Goal: Answer question/provide support

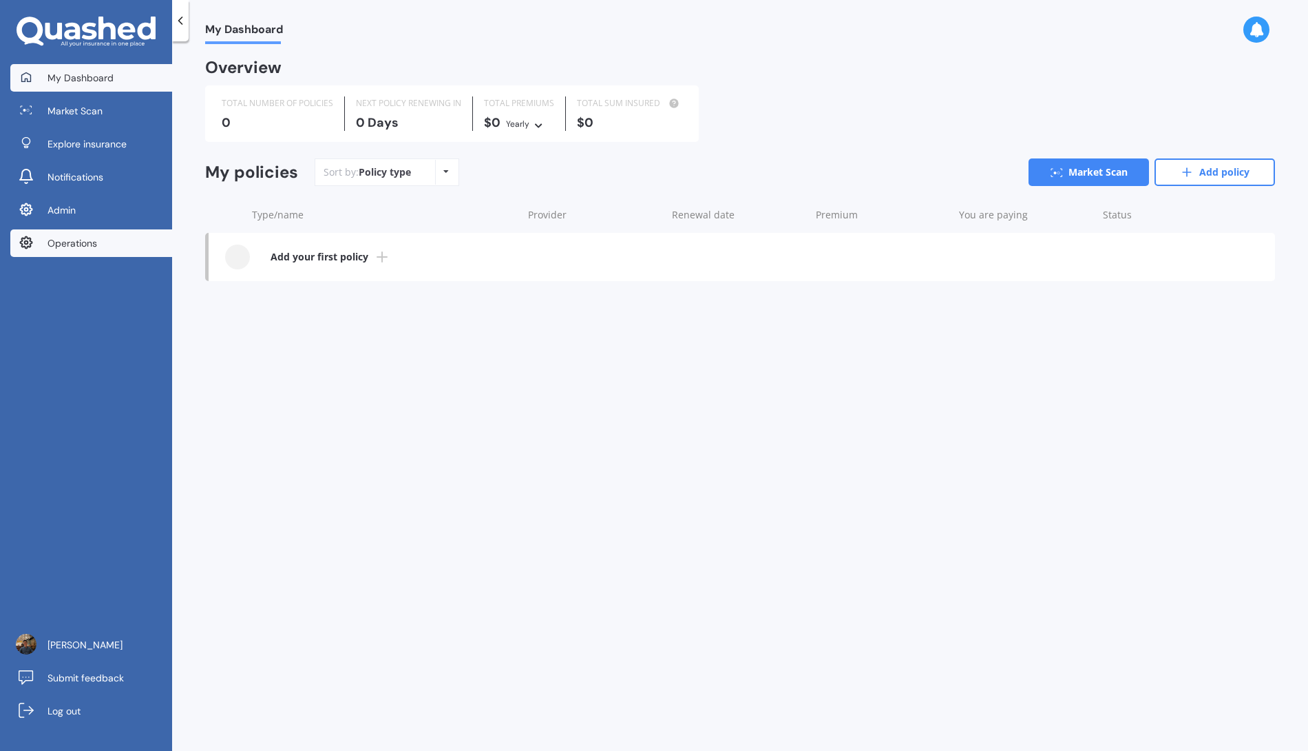
click at [134, 251] on link "Operations" at bounding box center [91, 243] width 162 height 28
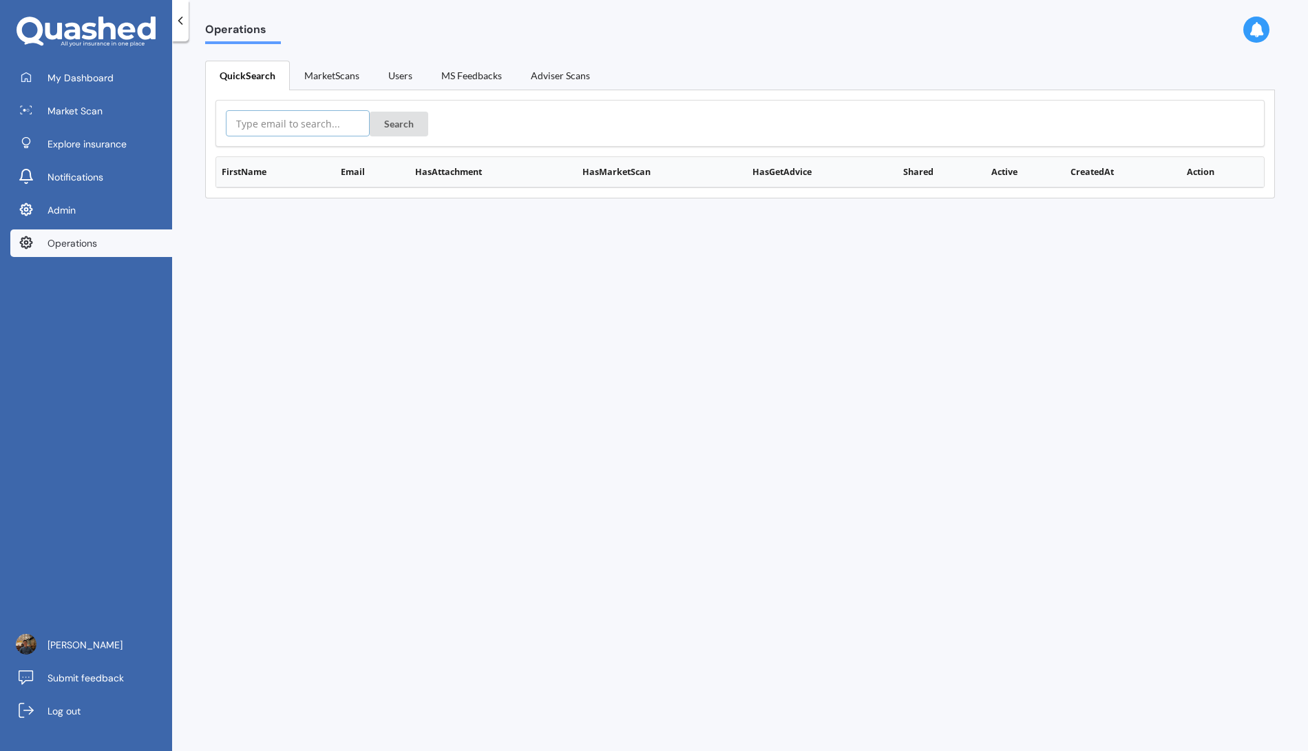
click at [301, 130] on input "text" at bounding box center [298, 123] width 144 height 26
paste input "jilliandempster@yahoo.com"
click at [381, 127] on button "Search" at bounding box center [399, 124] width 59 height 25
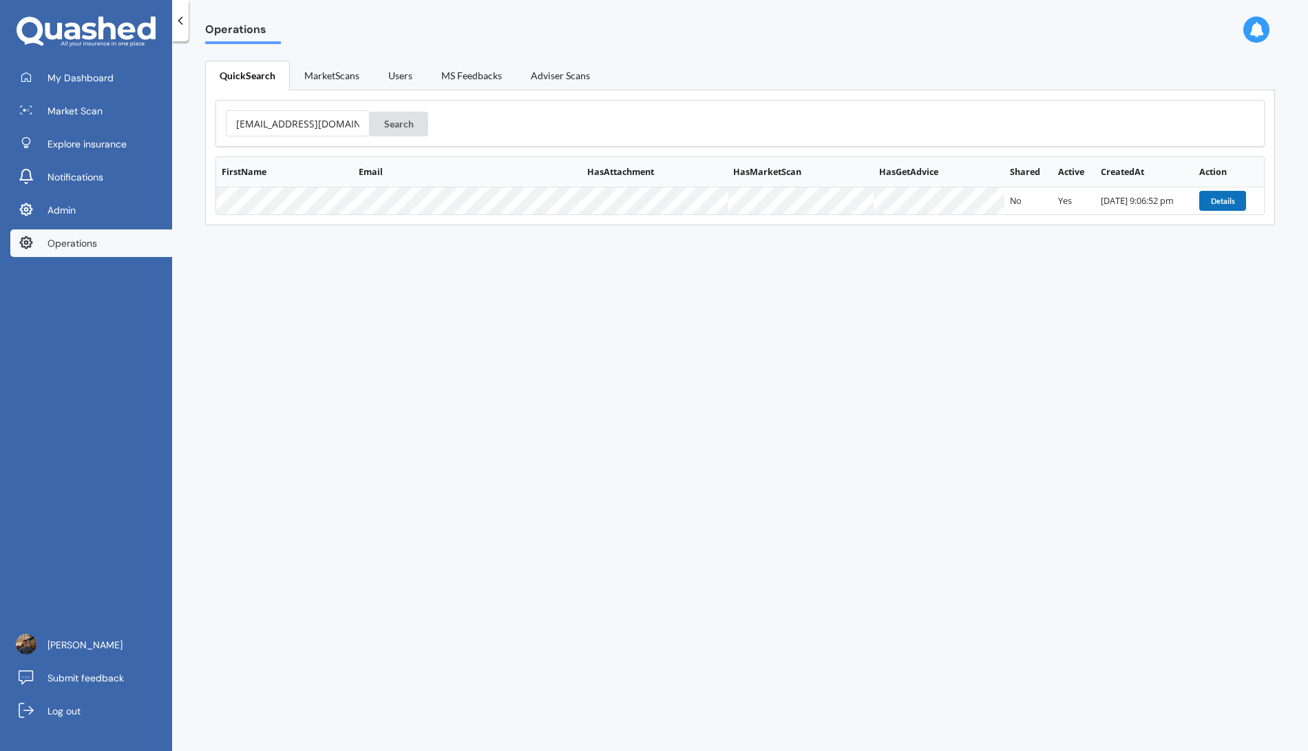
click at [1213, 203] on button "Details" at bounding box center [1223, 200] width 47 height 19
click at [1217, 196] on button "Details" at bounding box center [1223, 200] width 47 height 19
click at [298, 115] on input "jilliandempster@yahoo.com" at bounding box center [298, 123] width 144 height 26
paste input "hubdub.sam@gmail"
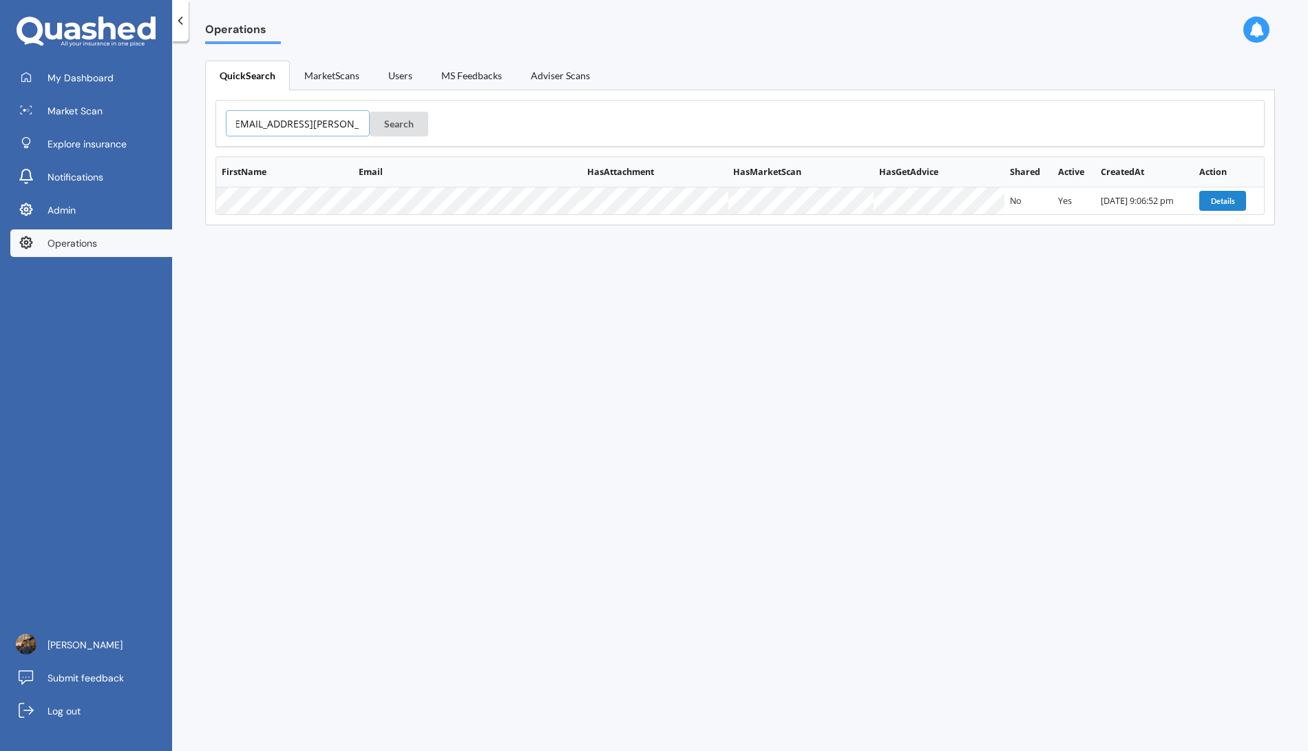
type input "[EMAIL_ADDRESS][PERSON_NAME][DOMAIN_NAME]"
click at [370, 112] on button "Search" at bounding box center [399, 124] width 59 height 25
click at [1199, 199] on button "Details" at bounding box center [1222, 200] width 47 height 19
click at [1205, 195] on button "Details" at bounding box center [1222, 200] width 47 height 19
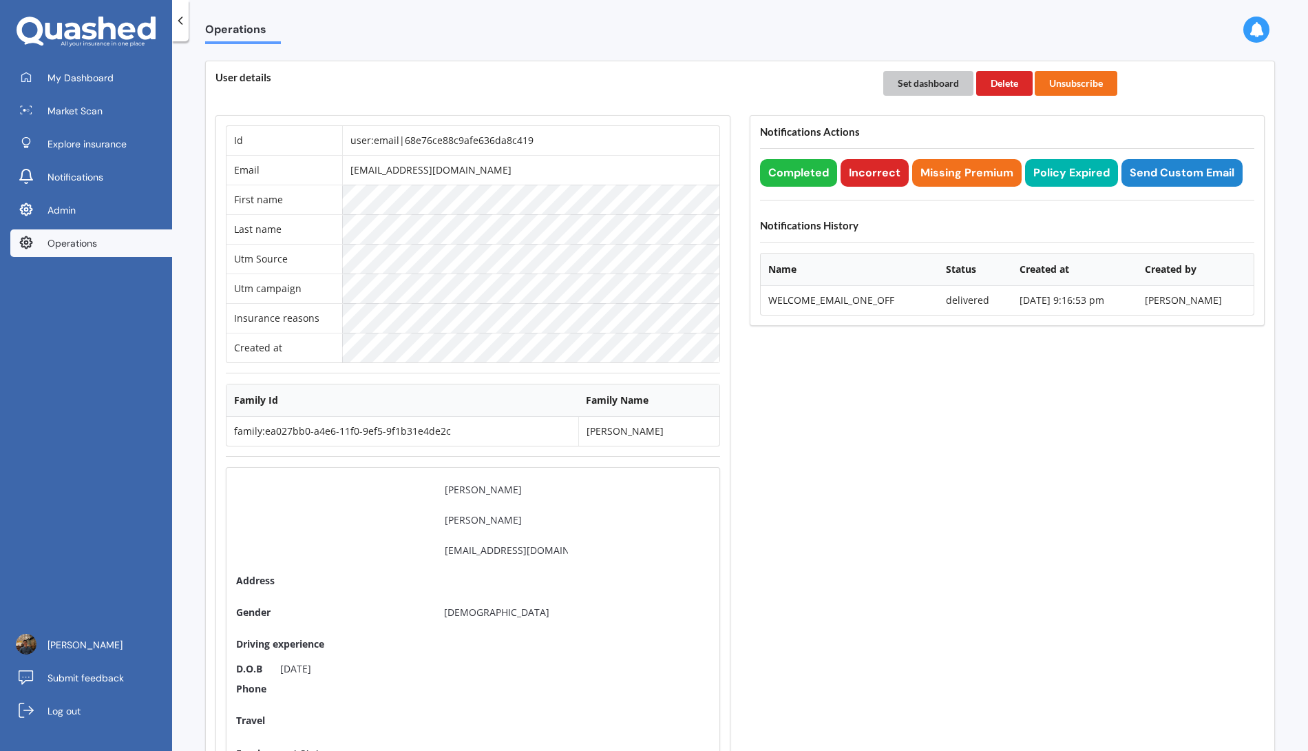
click at [933, 83] on button "Set dashboard" at bounding box center [928, 83] width 90 height 25
click at [132, 65] on link "My Dashboard" at bounding box center [91, 78] width 162 height 28
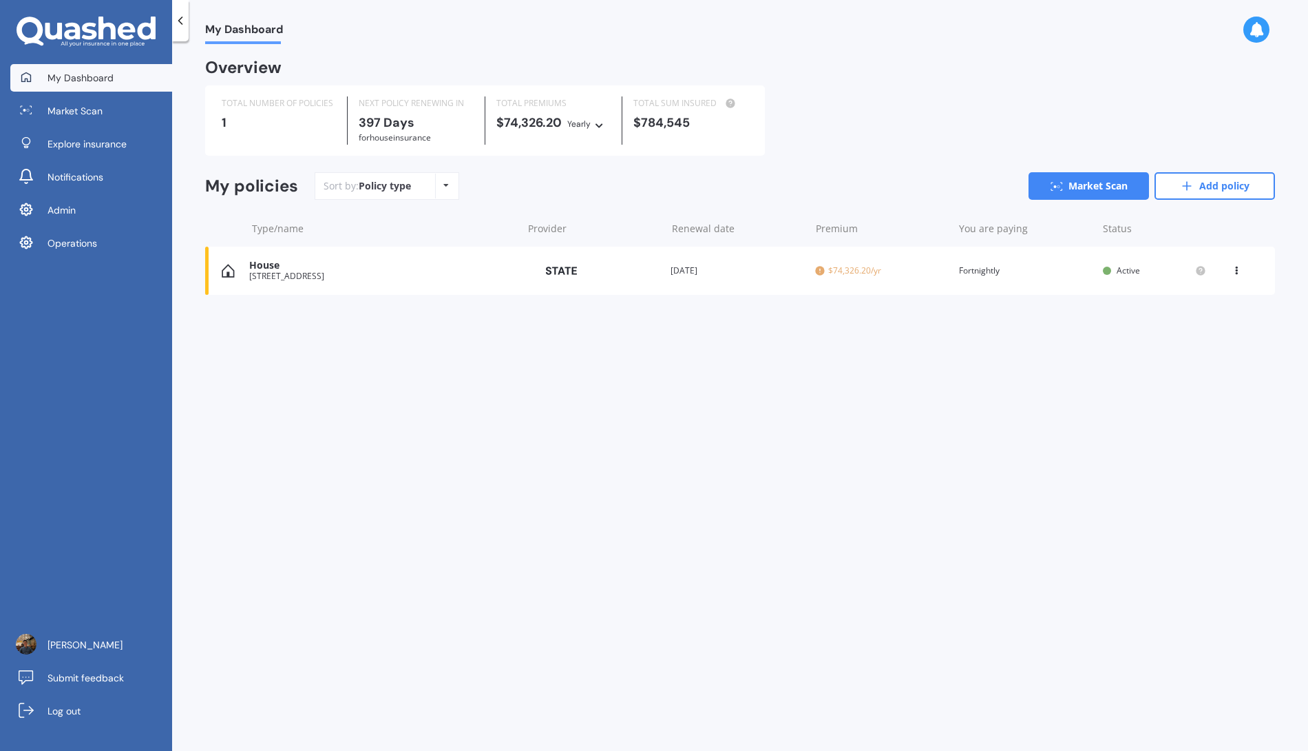
click at [625, 286] on div "House 91 Pirie Street, Mount Victoria, Wellington 6011 Provider Renewal date 11…" at bounding box center [740, 271] width 1070 height 48
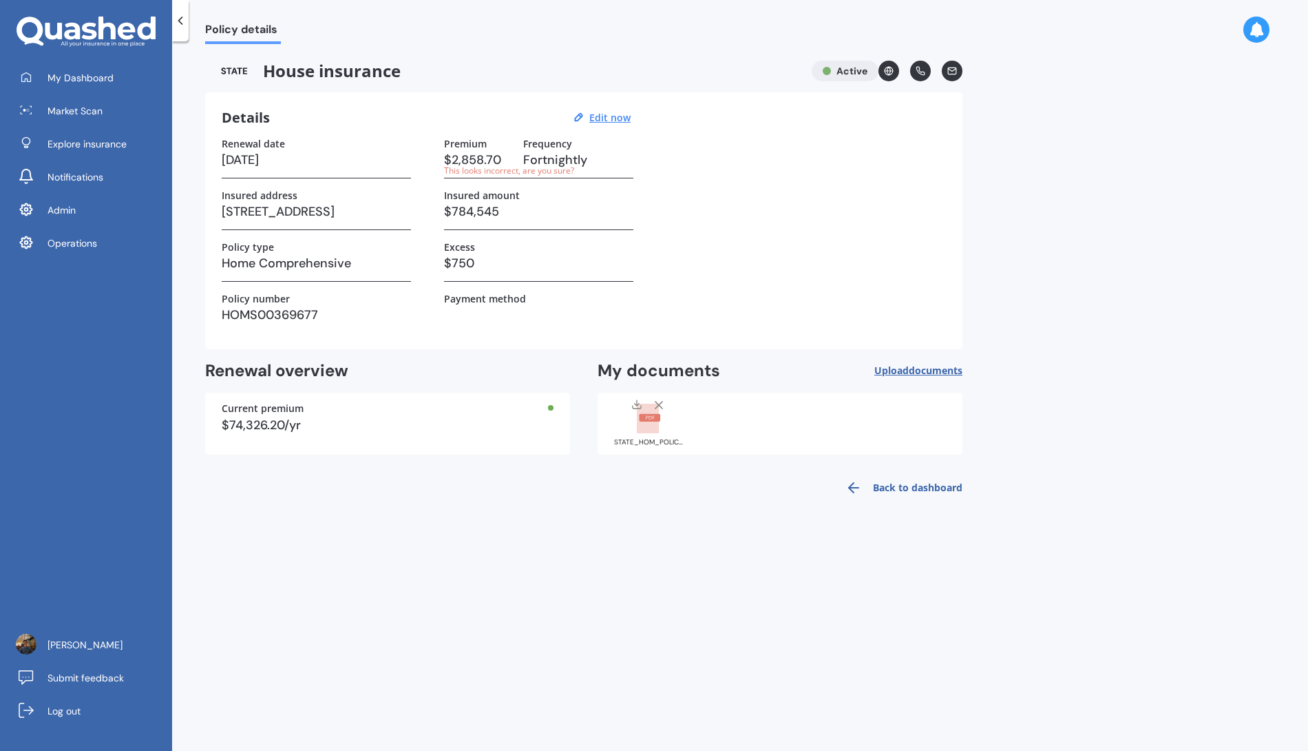
click at [663, 436] on div "STATE_HOM_POLICY_SCHEDULE_HOMS00369677_20251006224040727-3.pdf" at bounding box center [648, 422] width 69 height 48
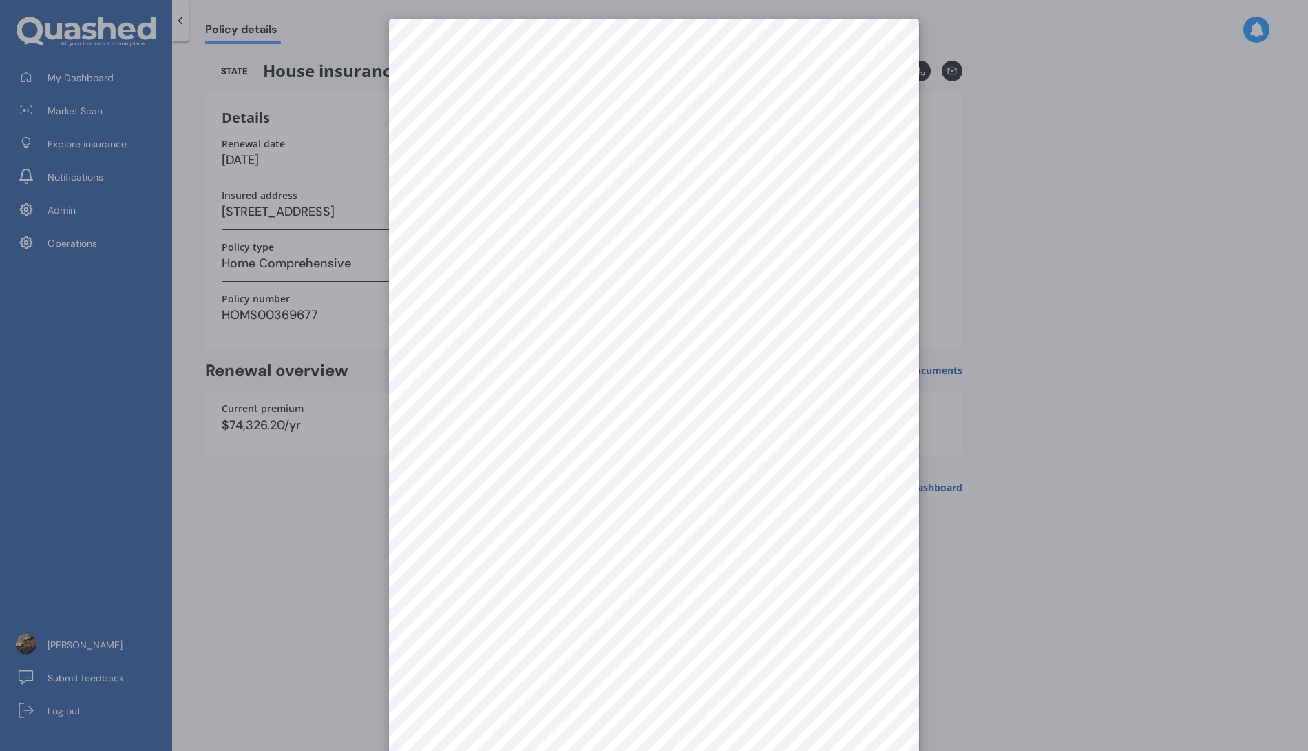
click at [992, 571] on div at bounding box center [654, 375] width 1308 height 751
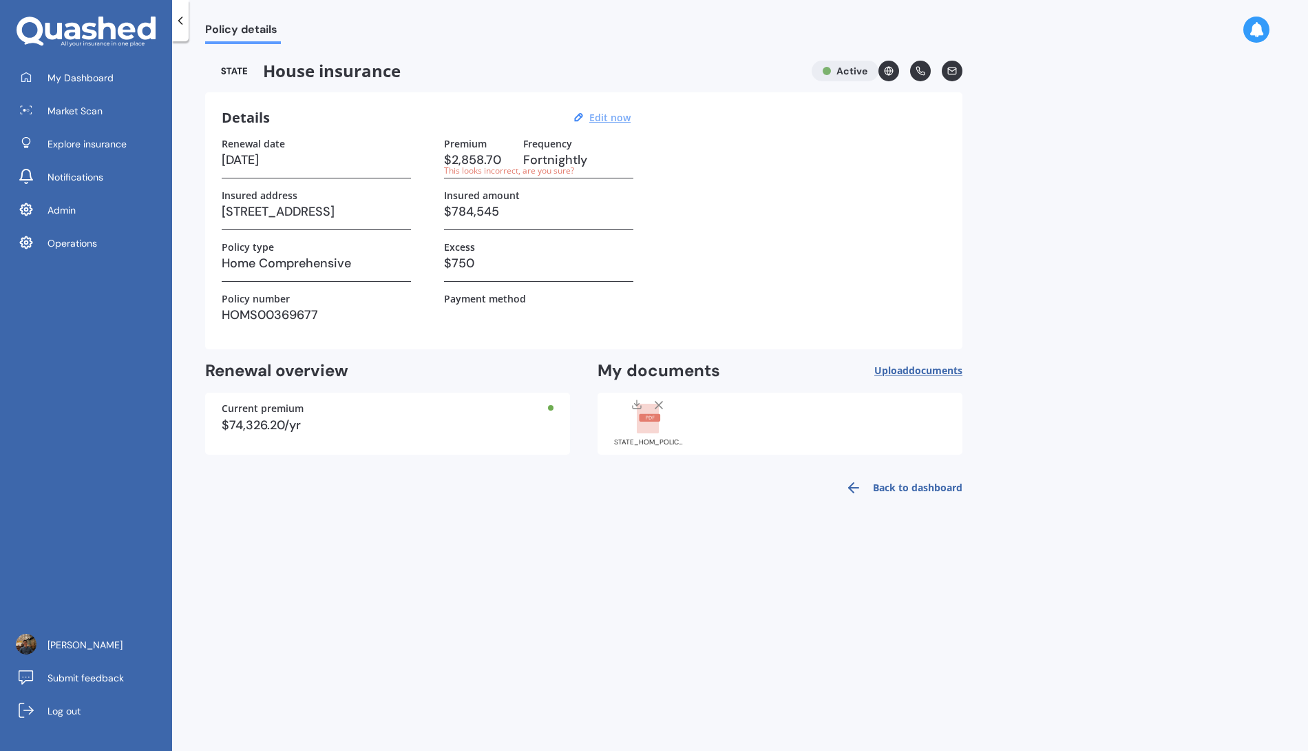
click at [605, 116] on u "Edit now" at bounding box center [609, 117] width 41 height 13
select select "11"
select select "2026"
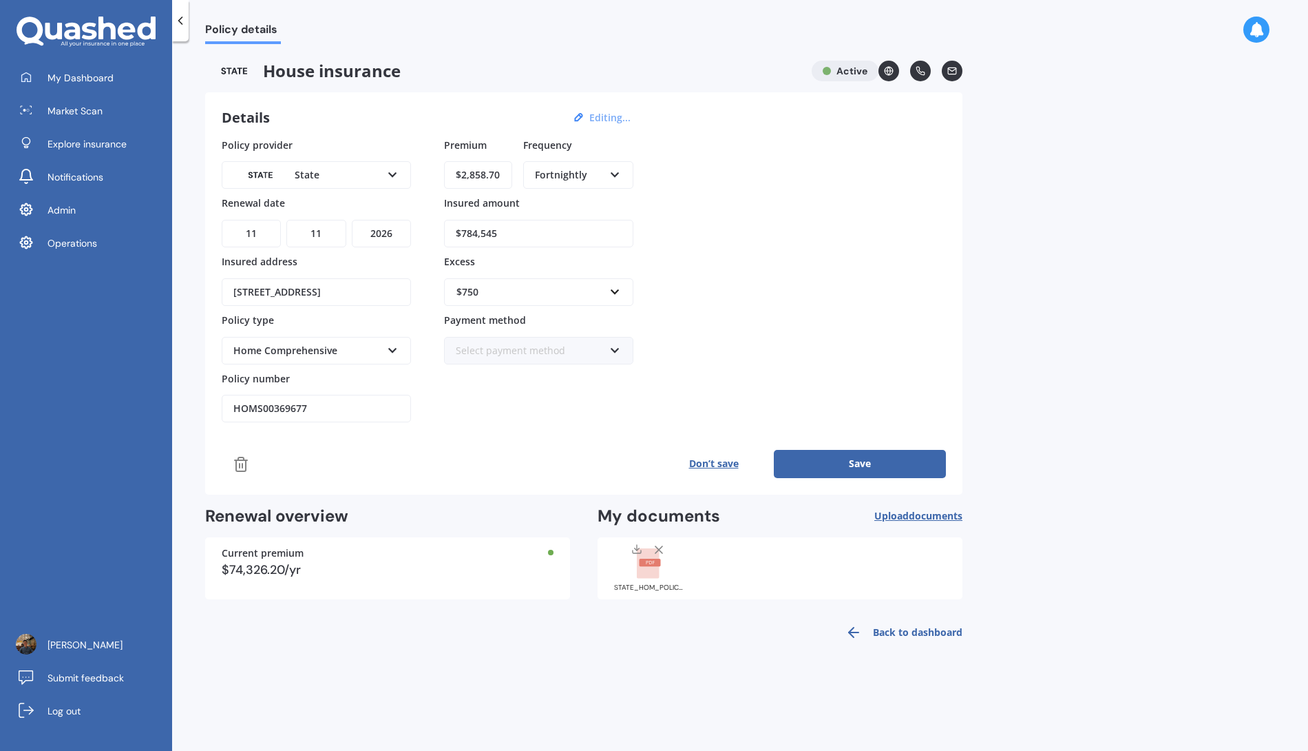
click at [598, 178] on div "Fortnightly" at bounding box center [569, 174] width 69 height 15
click at [594, 202] on div "Yearly" at bounding box center [578, 201] width 107 height 25
click at [900, 454] on button "Save" at bounding box center [860, 464] width 172 height 28
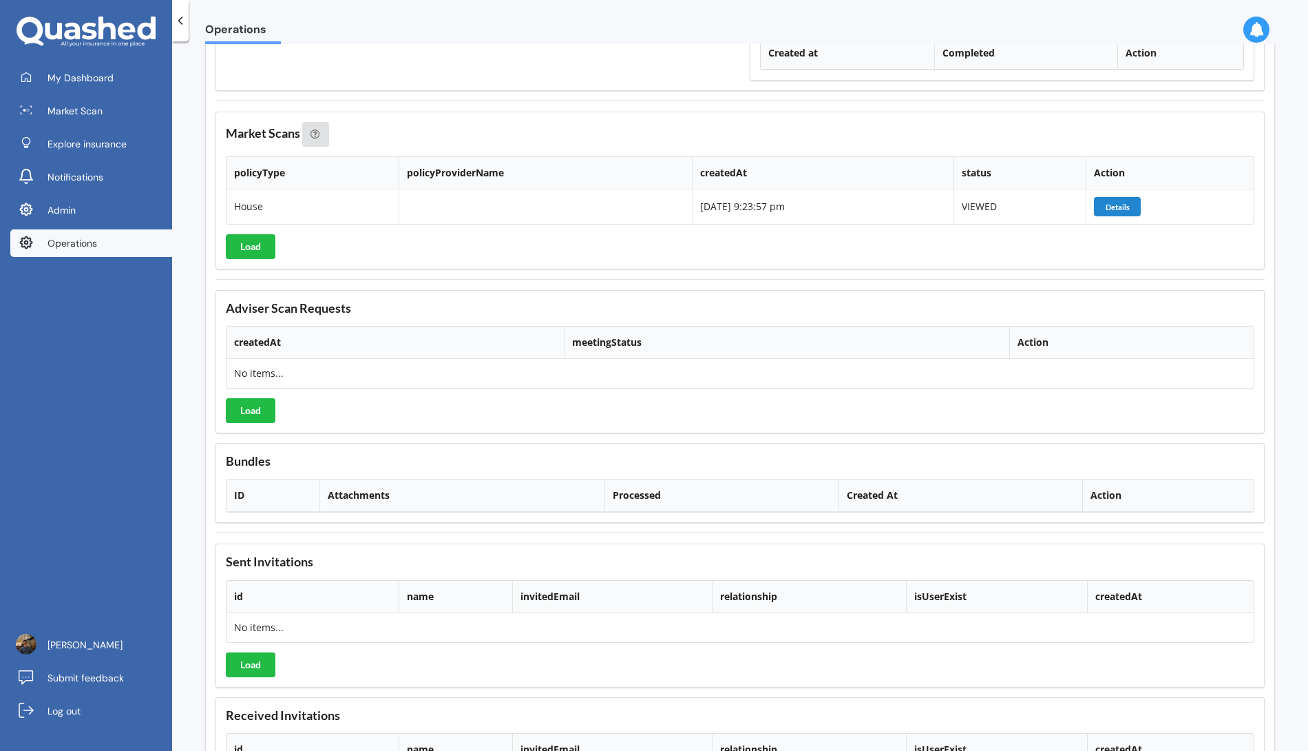
scroll to position [1458, 0]
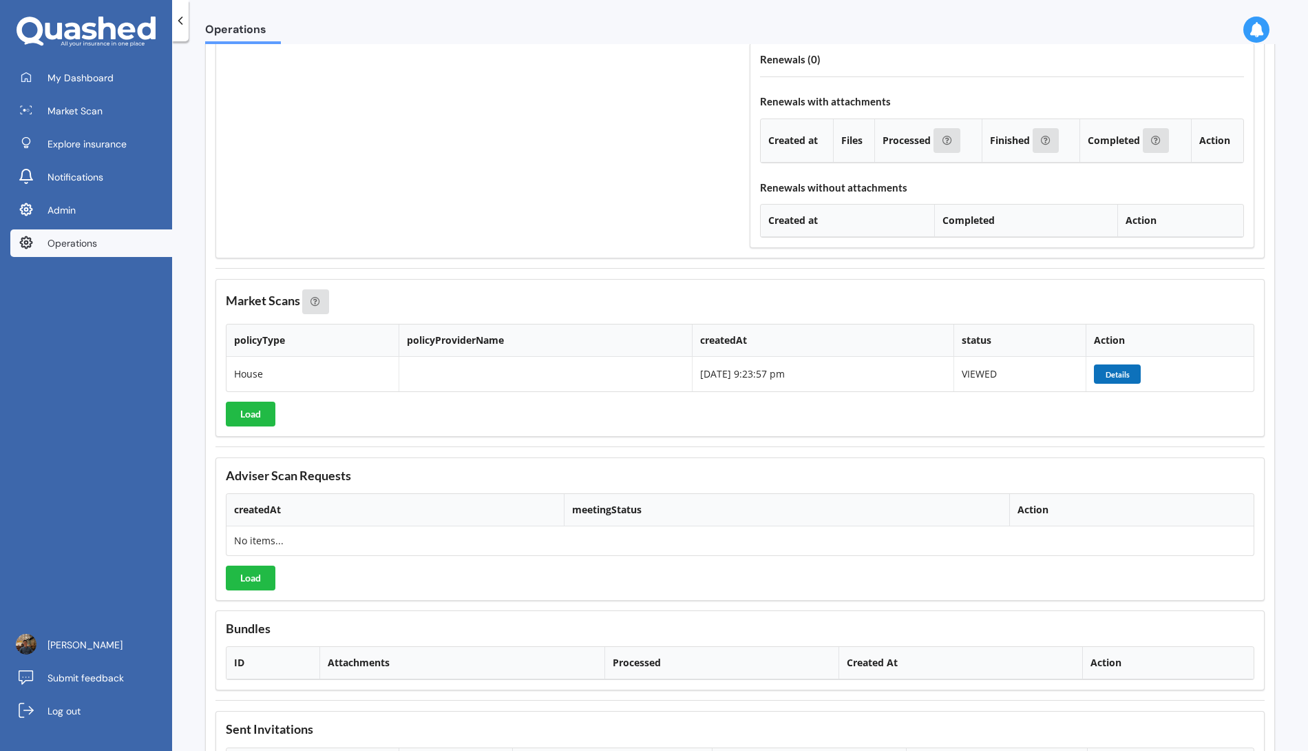
click at [1131, 364] on button "Details" at bounding box center [1117, 373] width 47 height 19
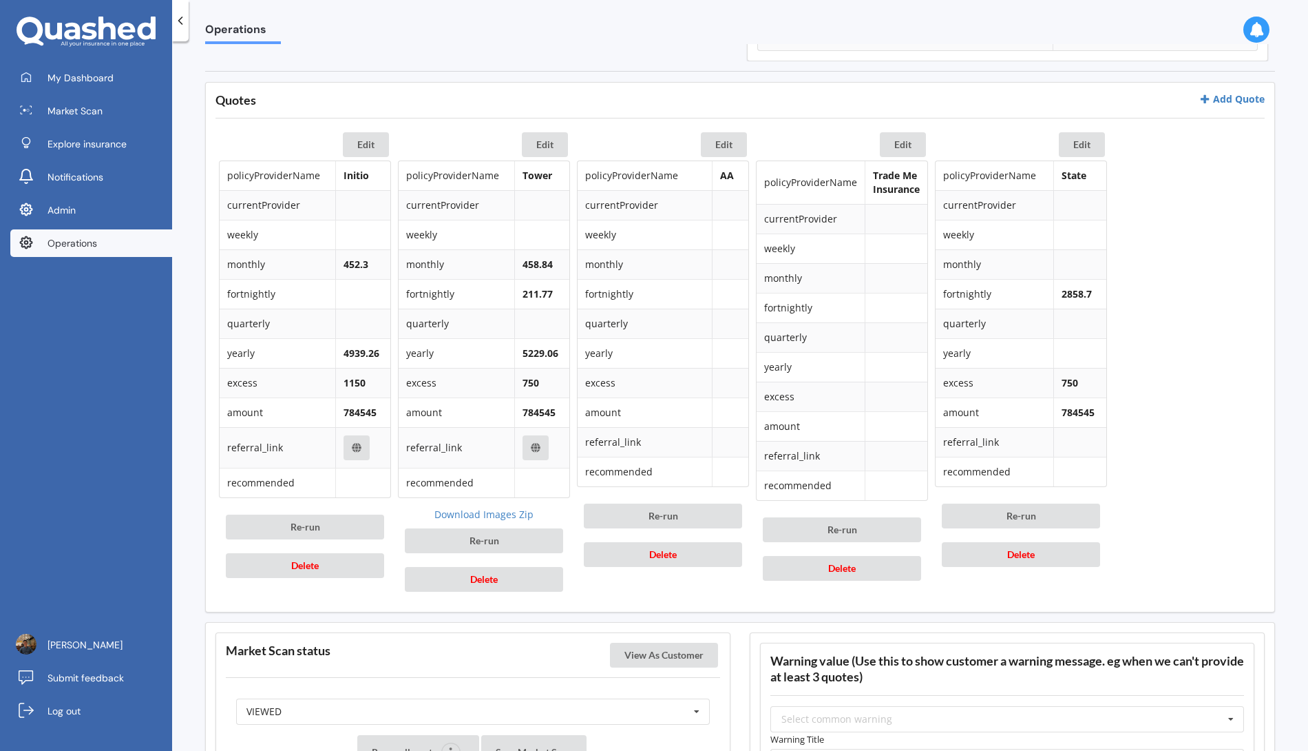
scroll to position [900, 0]
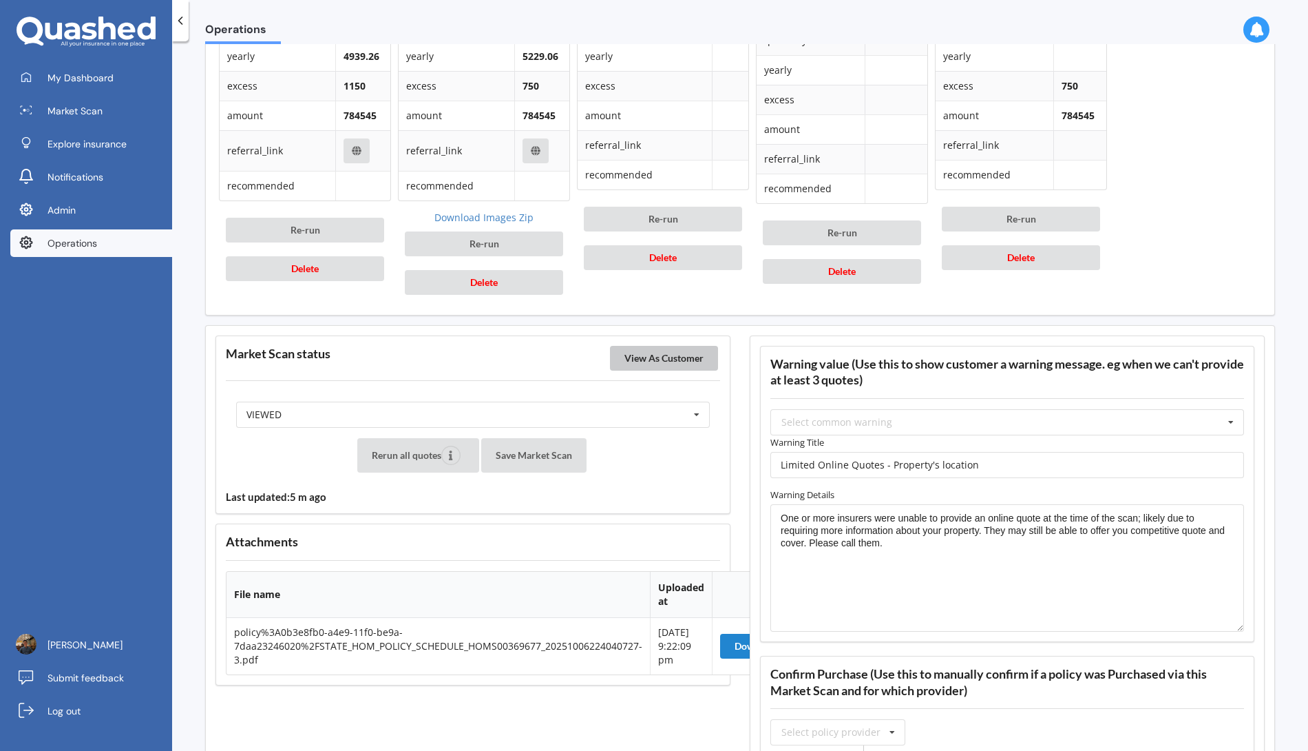
click at [677, 355] on button "View As Customer" at bounding box center [664, 358] width 108 height 25
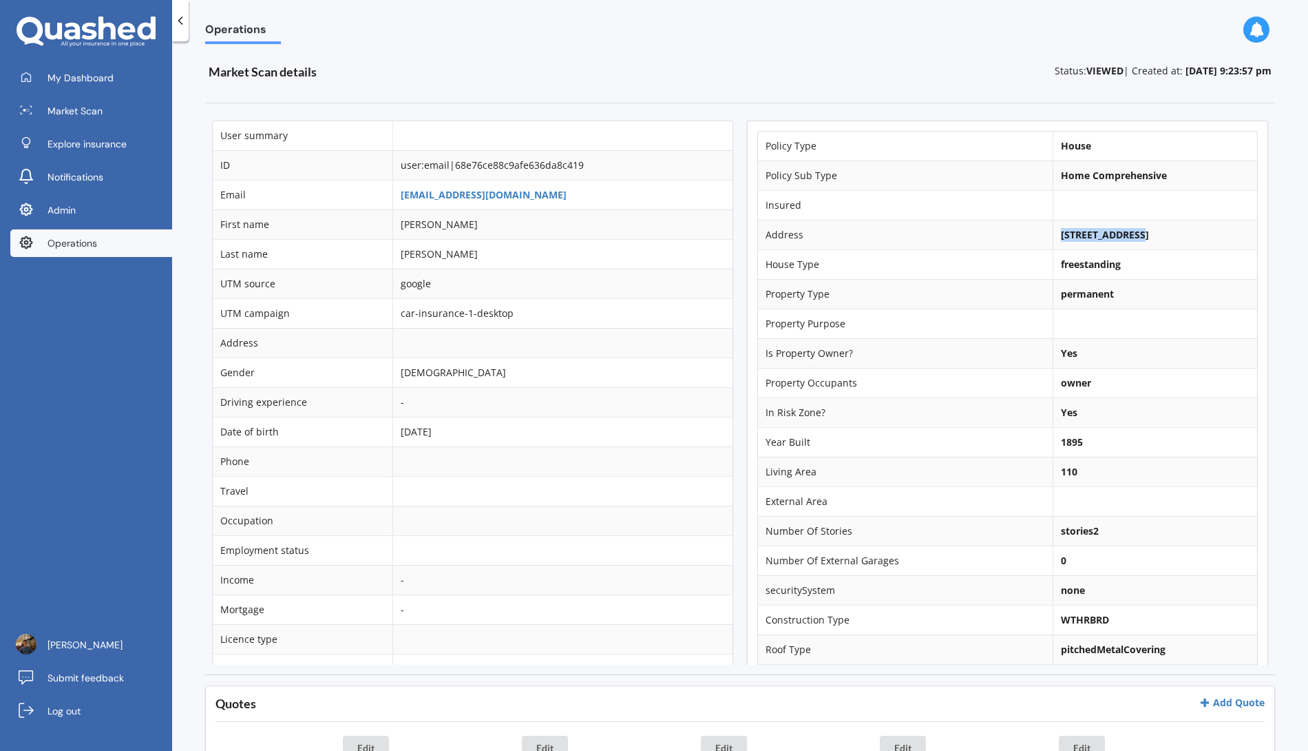
drag, startPoint x: 1045, startPoint y: 233, endPoint x: 1115, endPoint y: 235, distance: 70.3
click at [1115, 235] on td "[STREET_ADDRESS]" at bounding box center [1155, 235] width 205 height 30
copy b "91 Pirie Street"
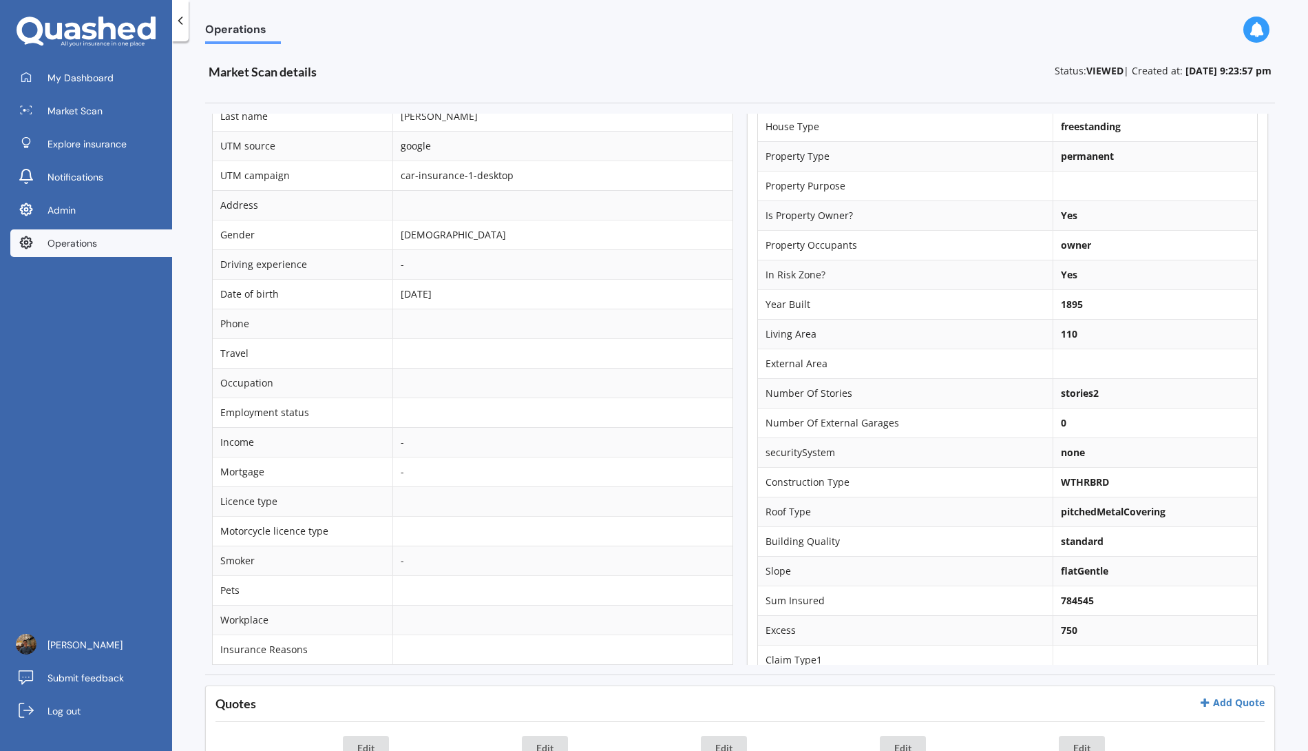
scroll to position [255, 0]
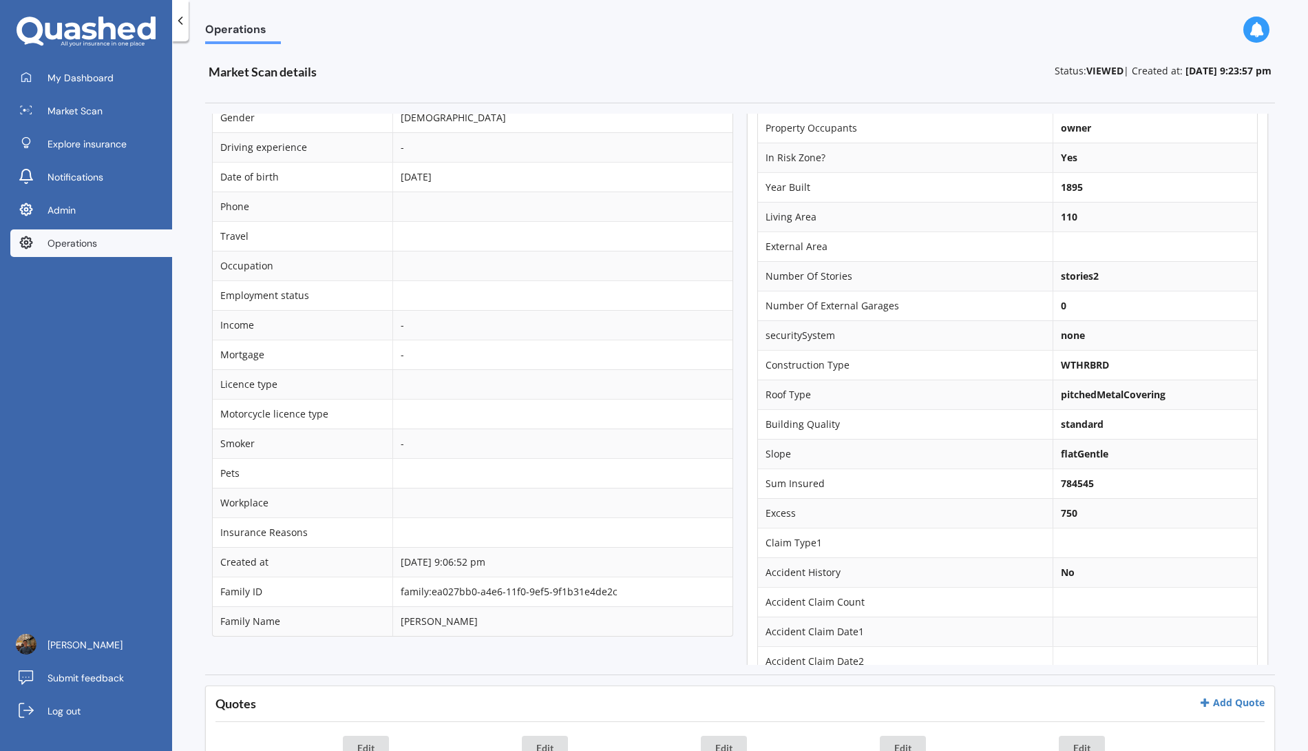
click at [1067, 484] on b "784545" at bounding box center [1077, 483] width 33 height 13
copy b "784545"
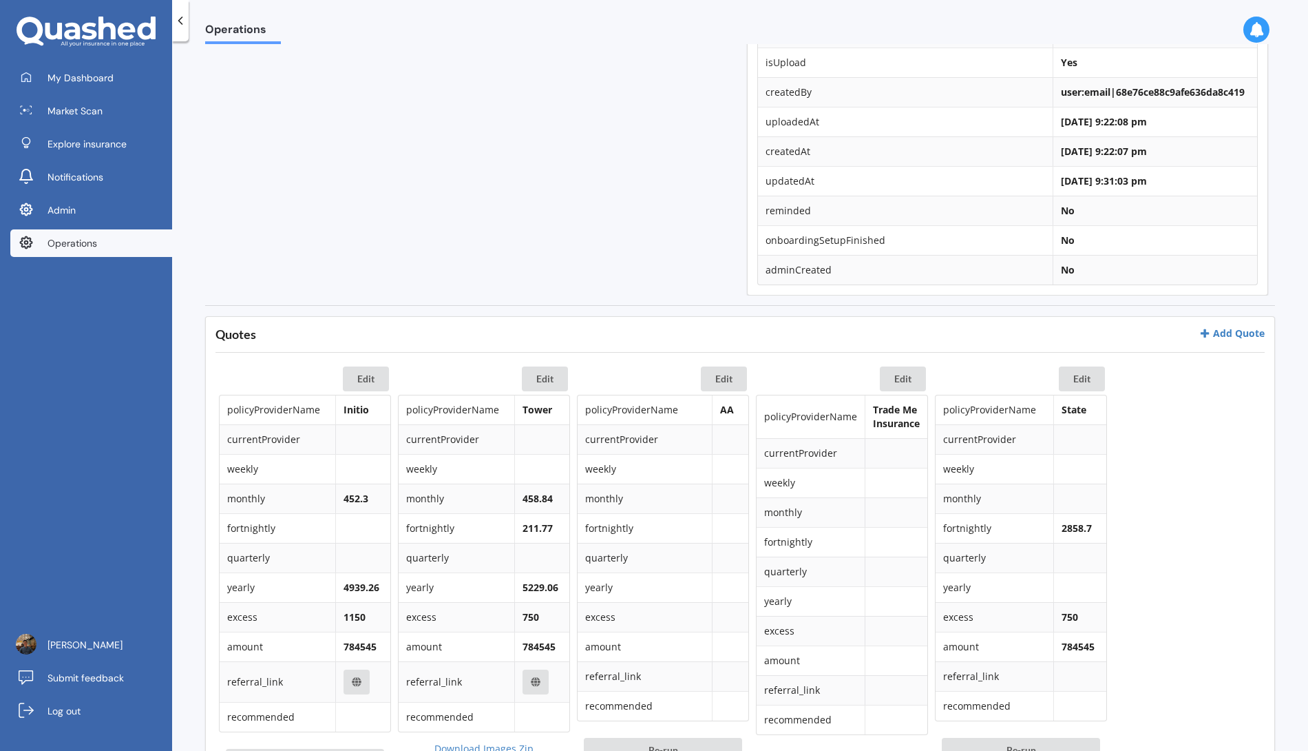
scroll to position [689, 0]
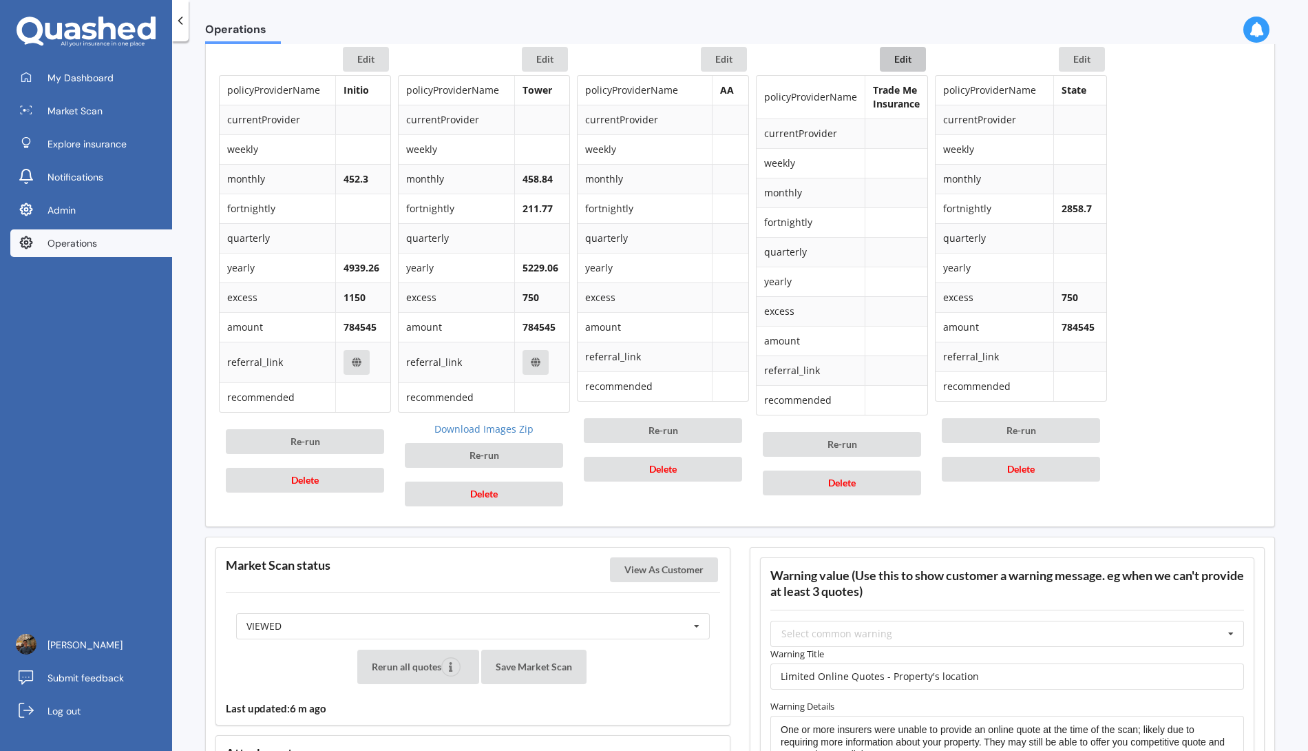
click at [904, 56] on button "Edit" at bounding box center [903, 59] width 46 height 25
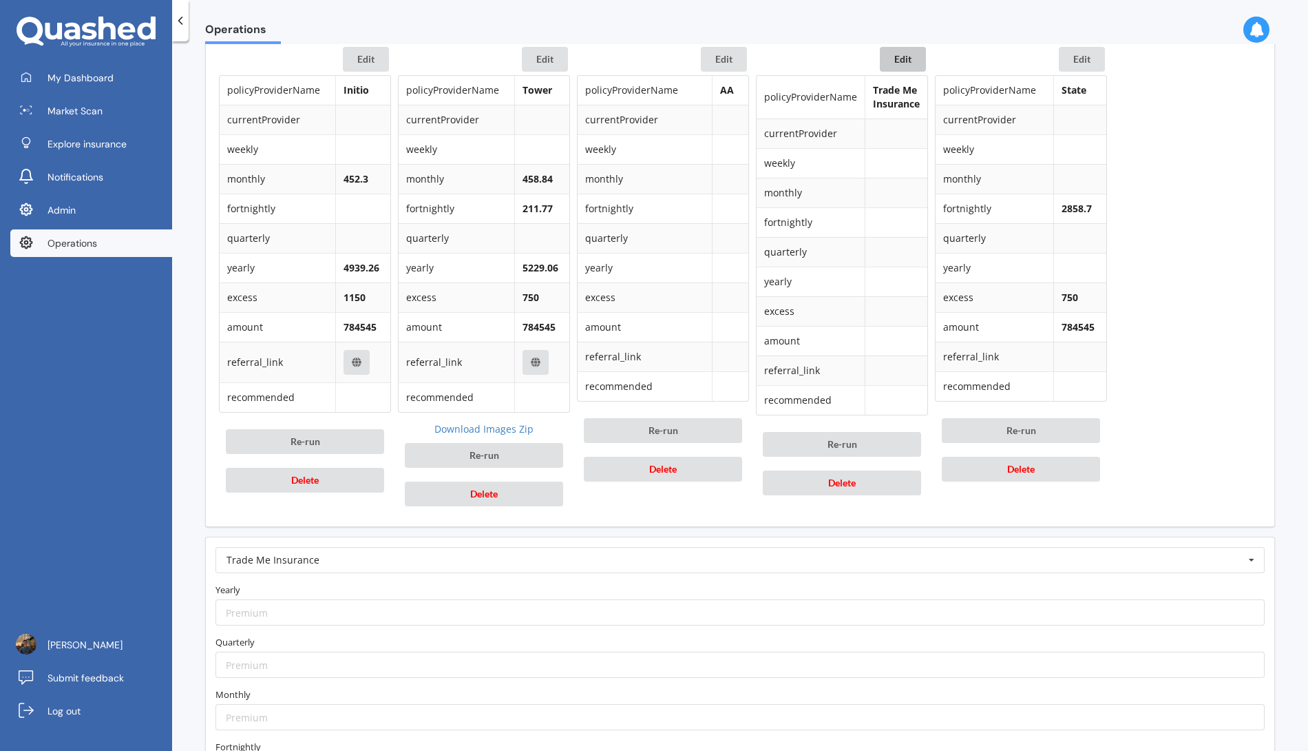
scroll to position [1194, 0]
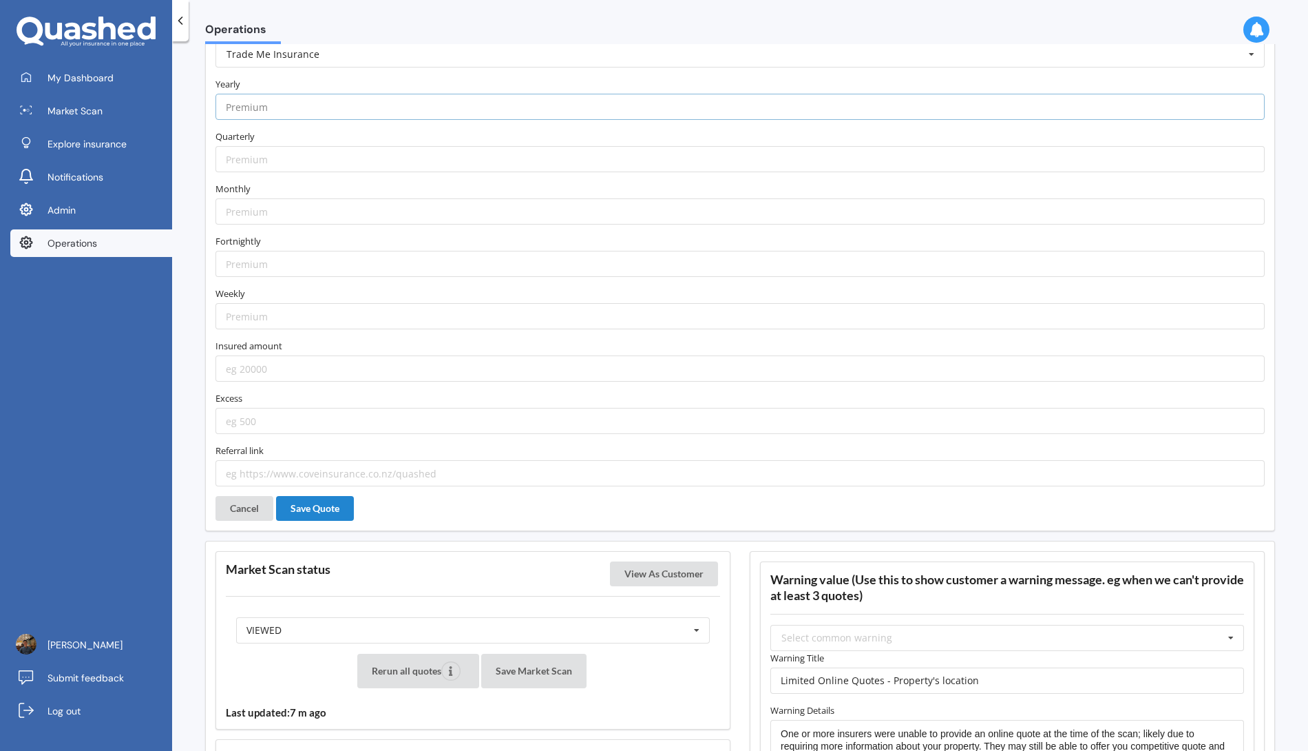
click at [405, 94] on input "number" at bounding box center [740, 107] width 1049 height 26
paste input "5266.00"
type input "5266.00"
click at [404, 77] on label "Yearly" at bounding box center [740, 84] width 1049 height 14
click at [308, 198] on input "number" at bounding box center [740, 211] width 1049 height 26
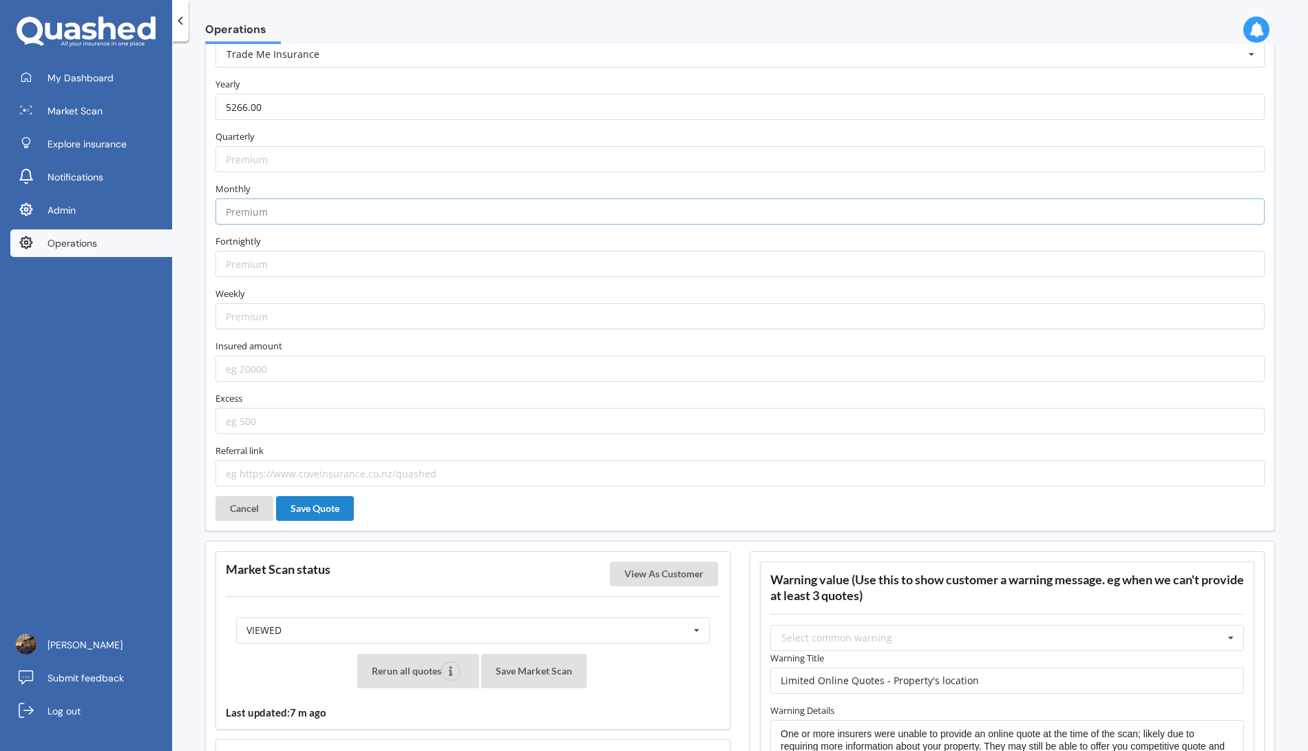
paste input "461.45"
type input "461.45"
click at [314, 182] on label "Monthly" at bounding box center [740, 189] width 1049 height 14
click at [291, 359] on input "number" at bounding box center [740, 368] width 1049 height 26
paste input "784545"
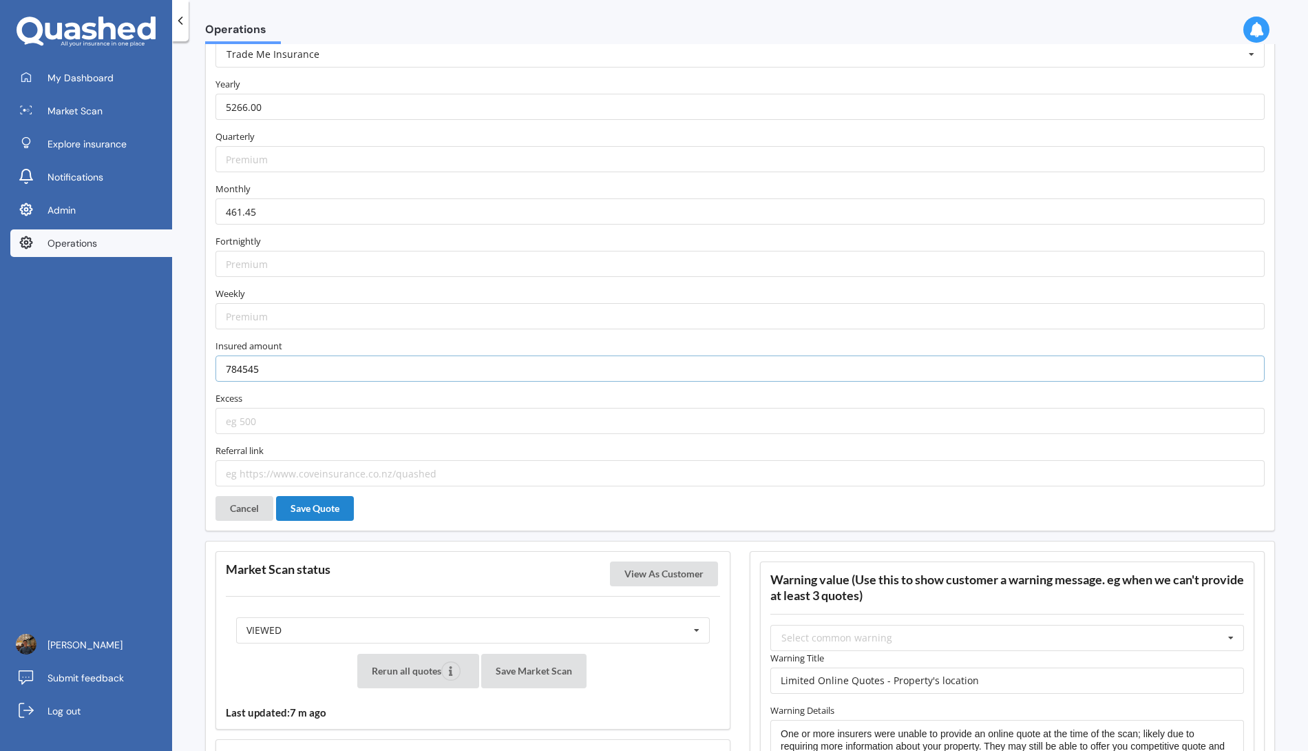
type input "784545"
click at [302, 339] on label "Insured amount" at bounding box center [740, 346] width 1049 height 14
click at [305, 408] on input "number" at bounding box center [740, 421] width 1049 height 26
paste input "750"
type input "750"
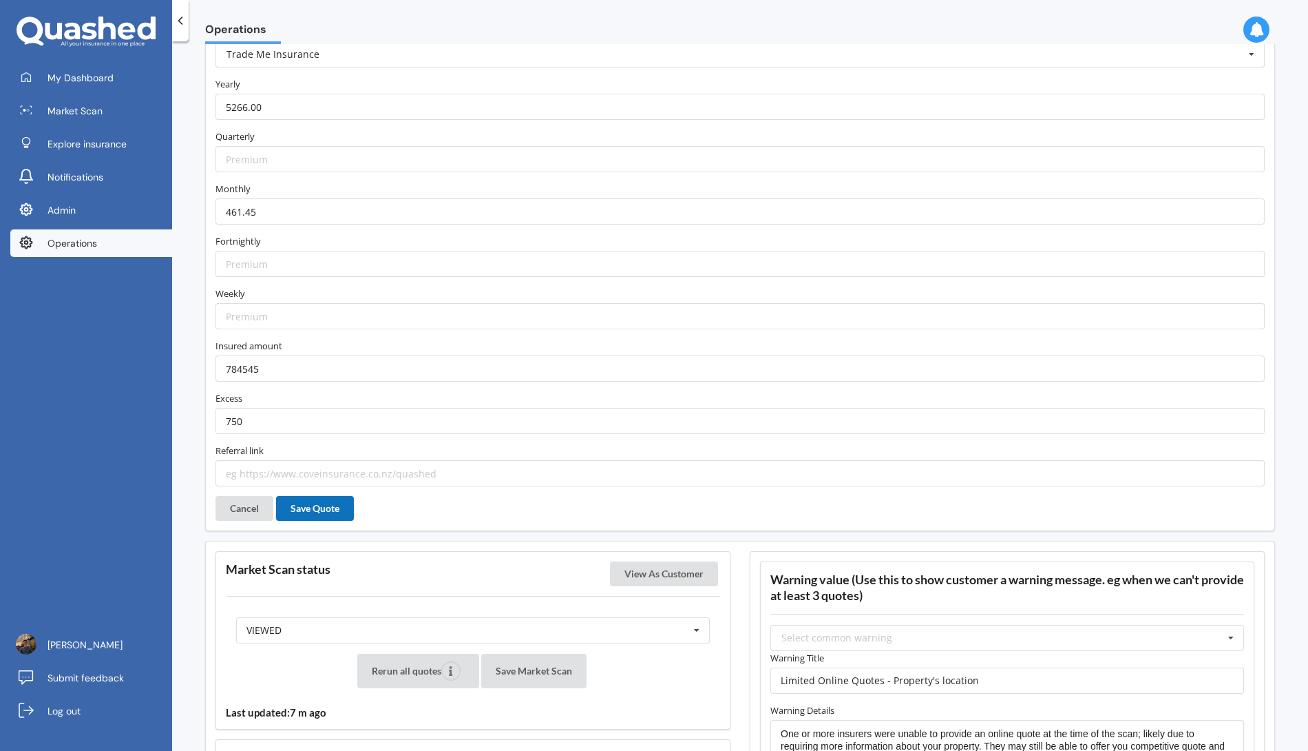
click at [326, 496] on button "Save Quote" at bounding box center [315, 508] width 78 height 25
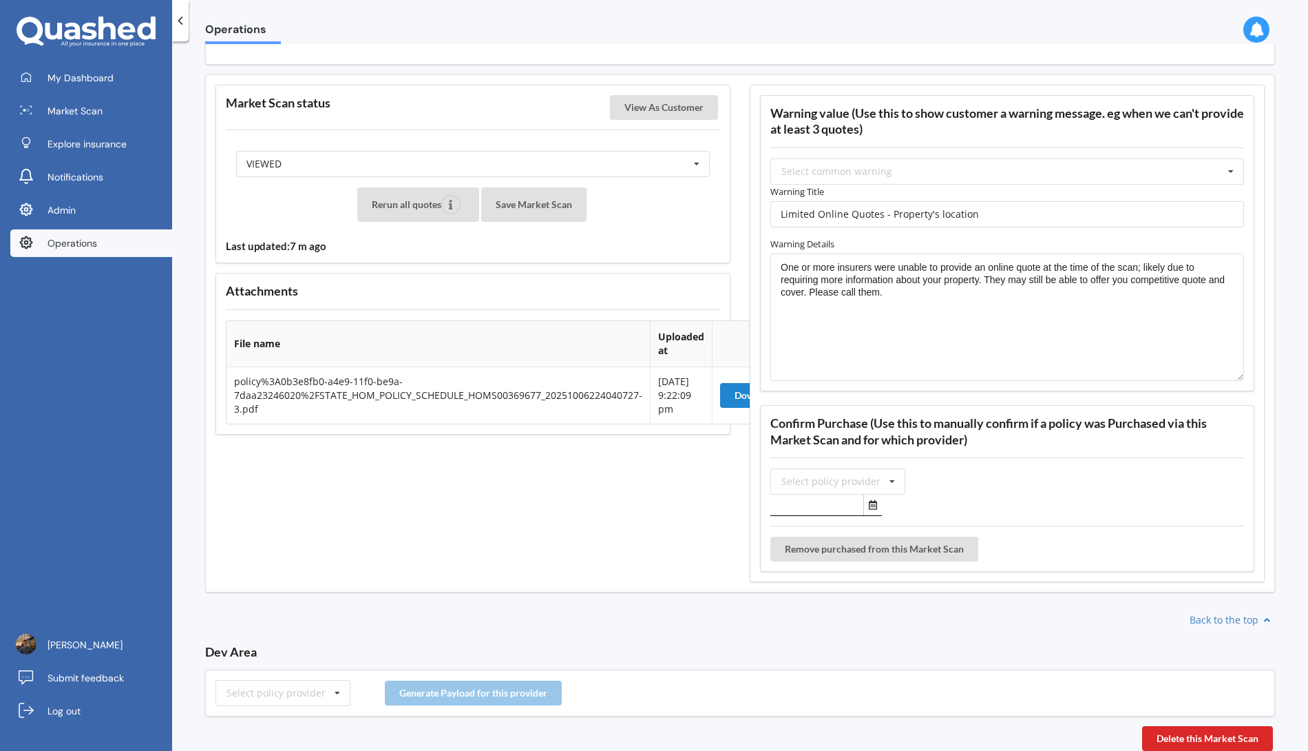
scroll to position [690, 0]
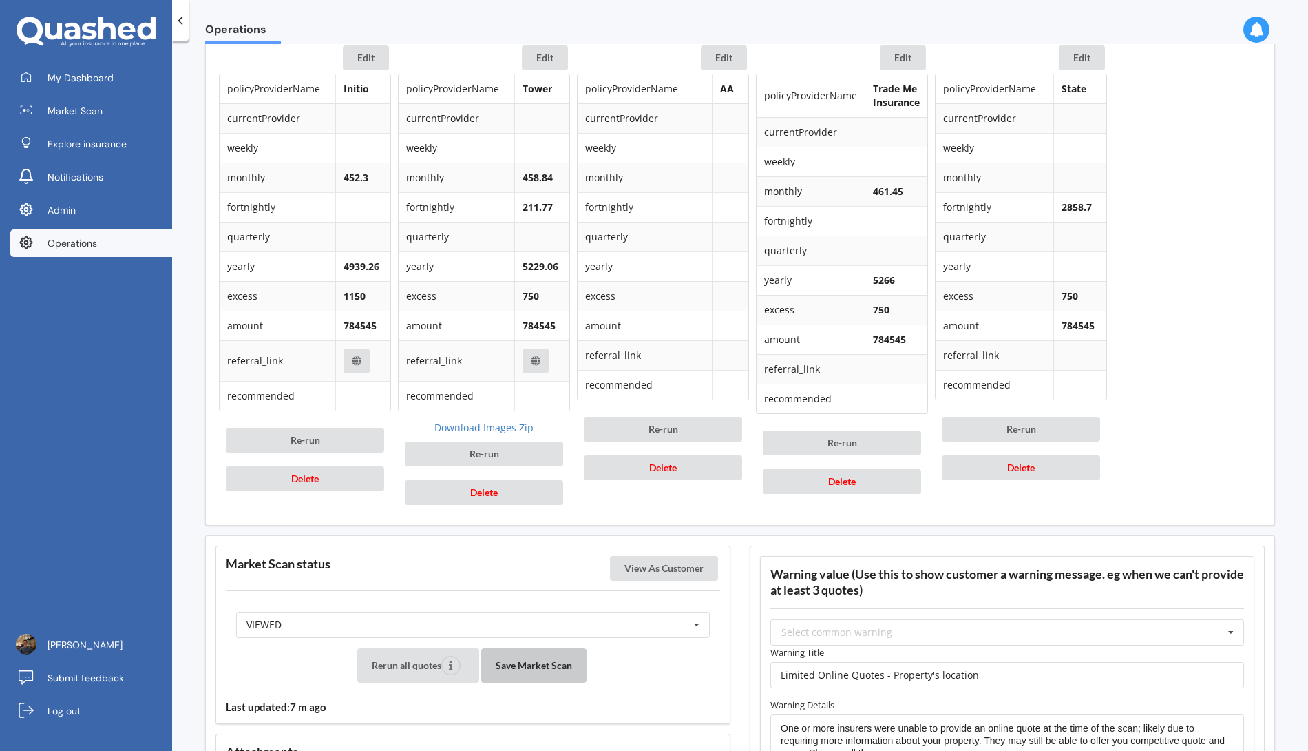
click at [533, 660] on button "Save Market Scan" at bounding box center [533, 665] width 105 height 34
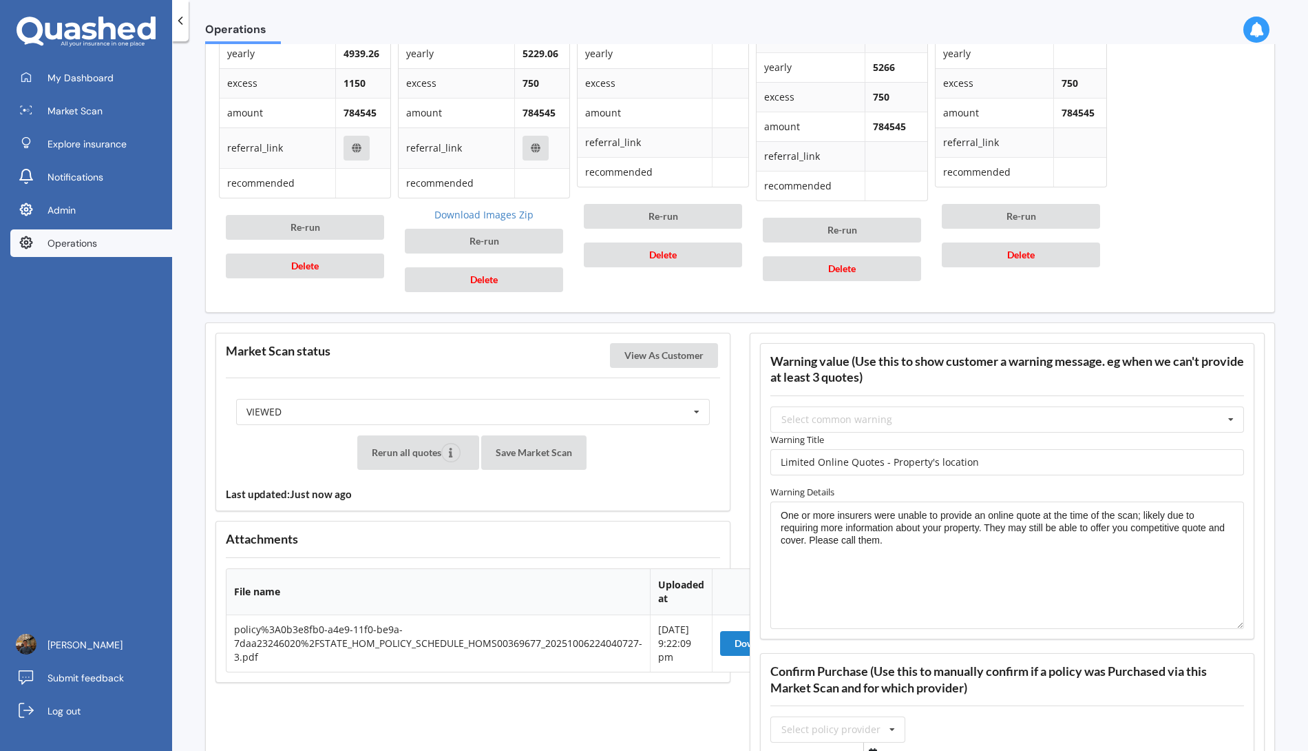
scroll to position [1043, 0]
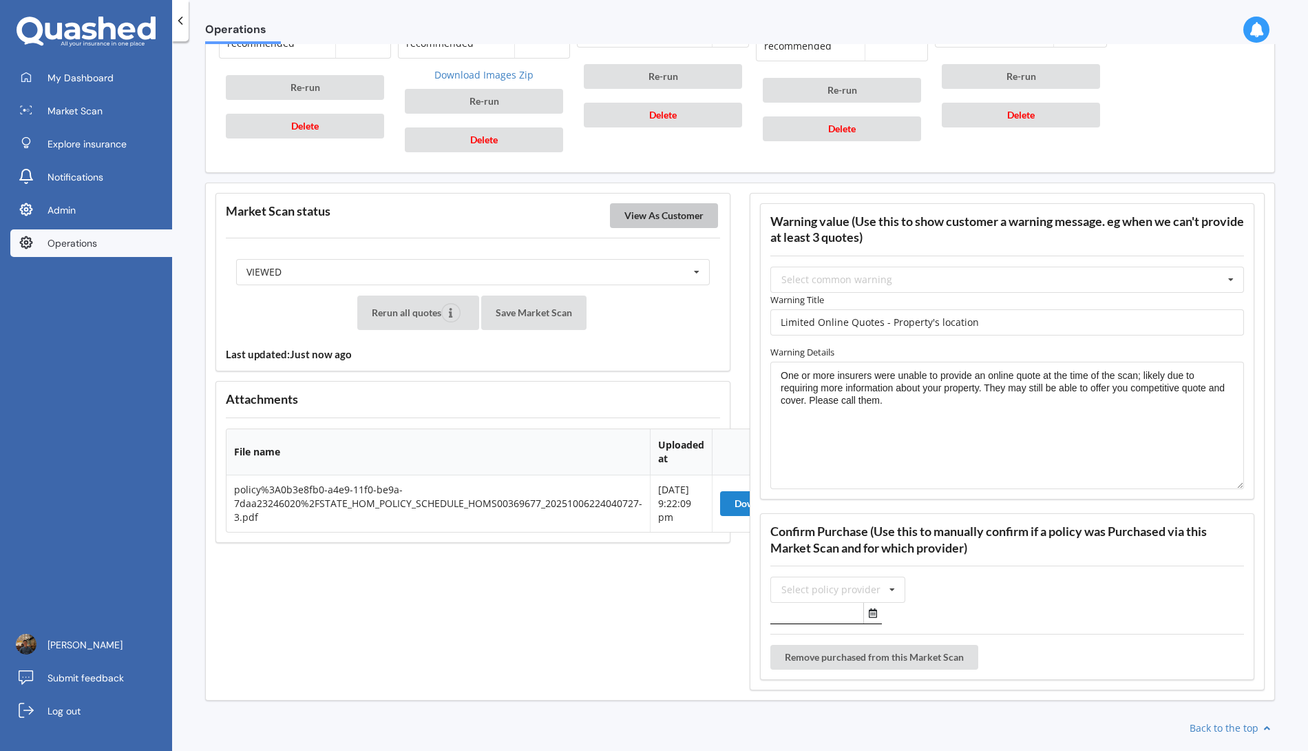
click at [668, 203] on button "View As Customer" at bounding box center [664, 215] width 108 height 25
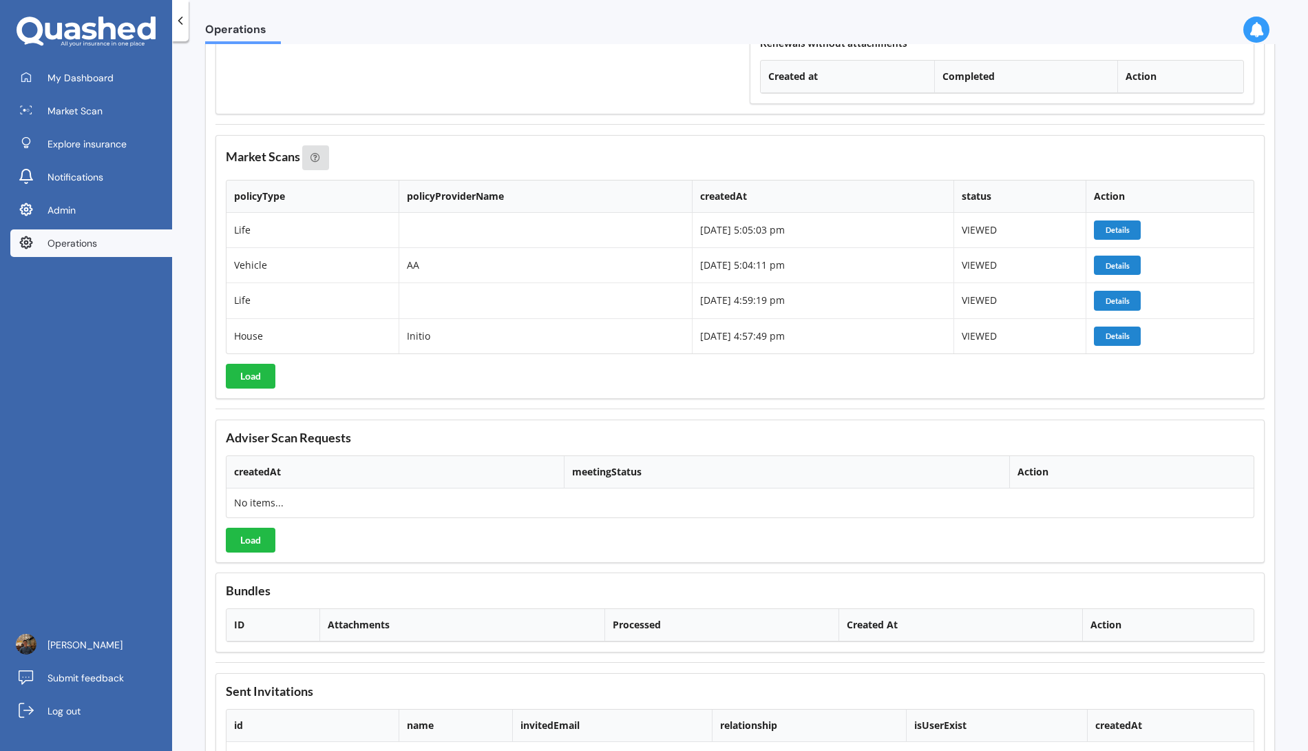
scroll to position [1633, 0]
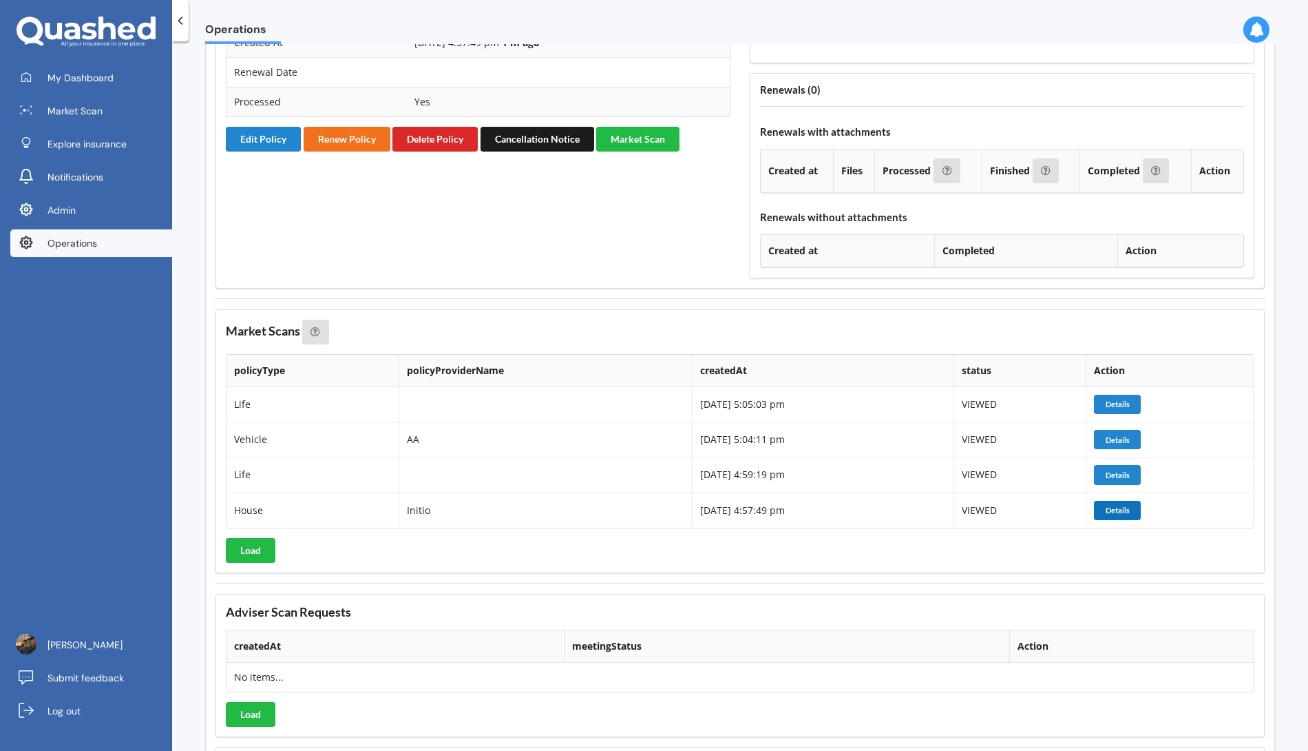
click at [1135, 501] on button "Details" at bounding box center [1117, 510] width 47 height 19
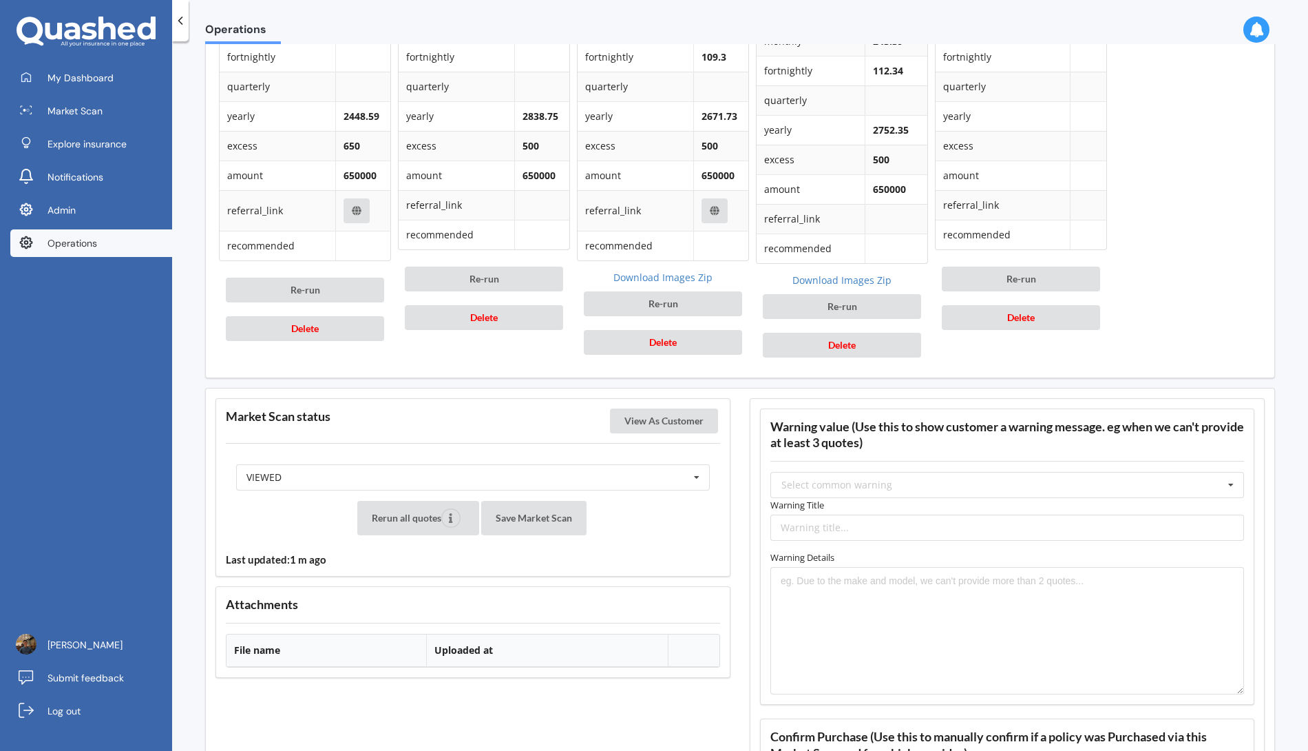
scroll to position [972, 0]
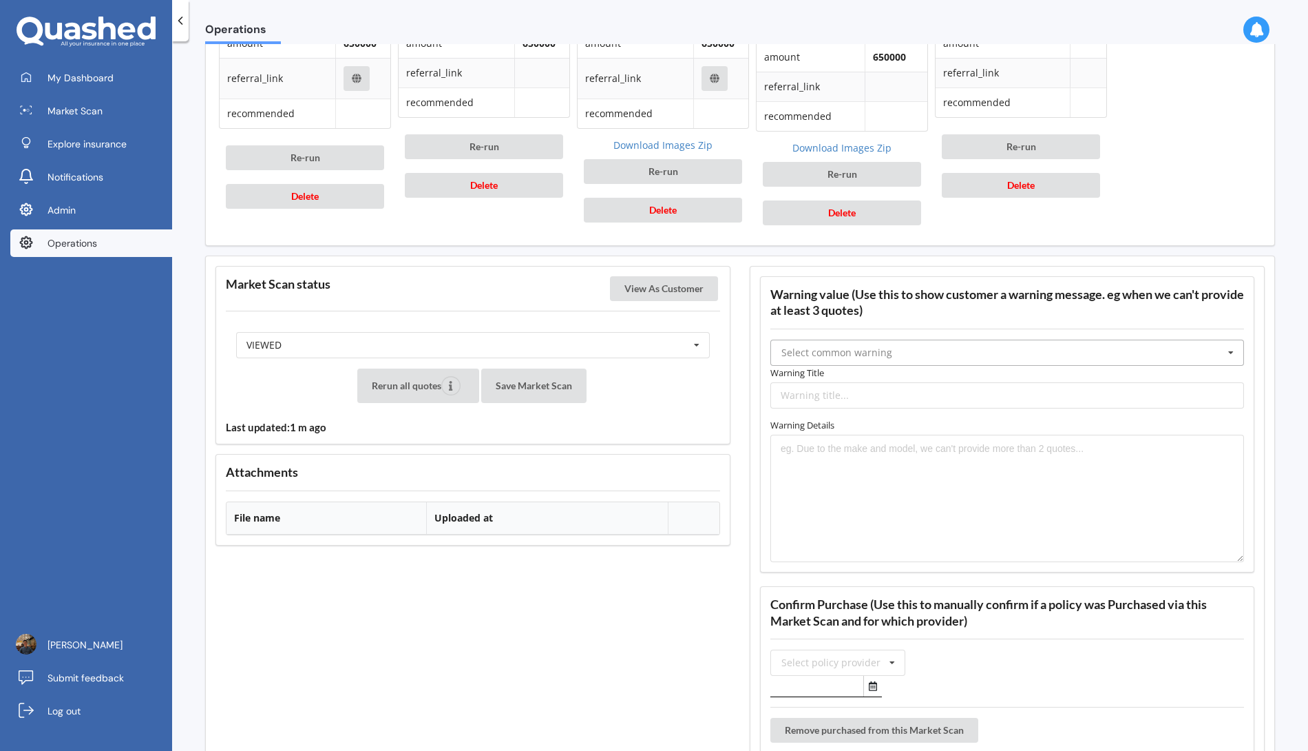
click at [1096, 350] on input "text" at bounding box center [1008, 352] width 472 height 25
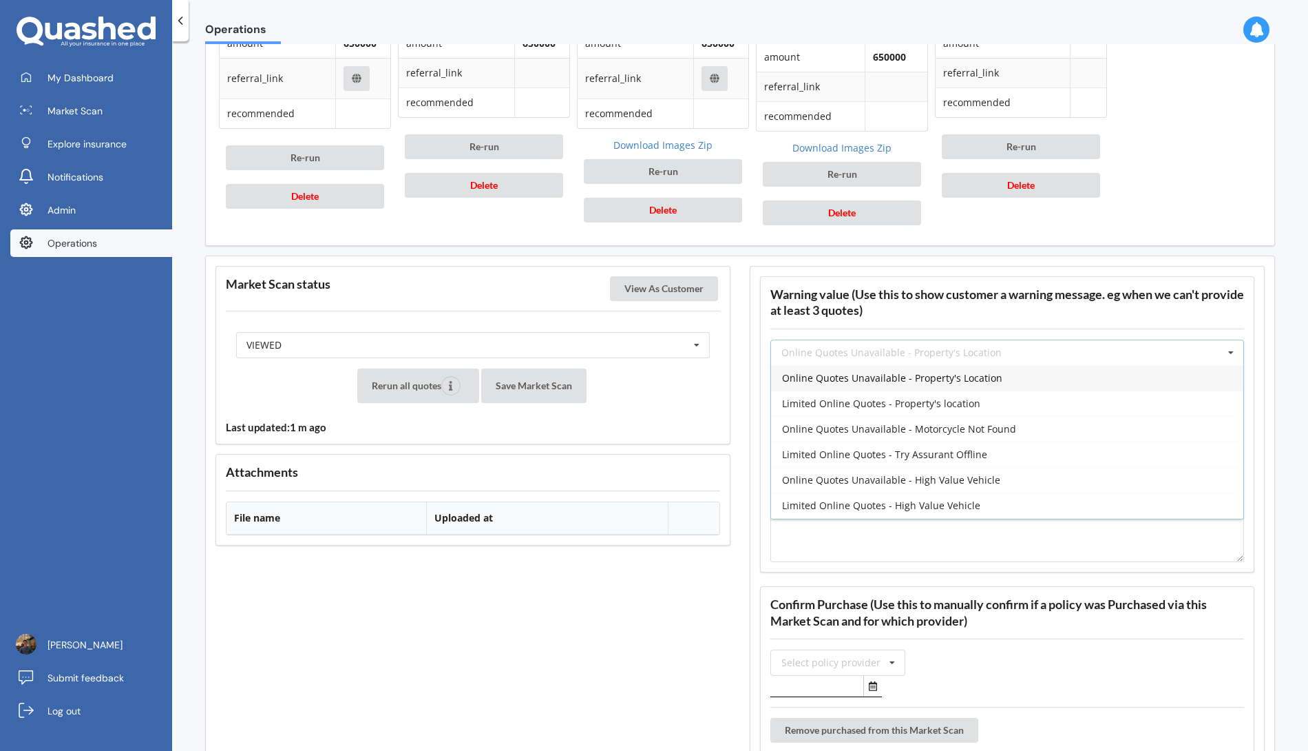
type input "Online Quotes Unavailable - Property's Location"
type textarea "Insurers were unable to provide an online quote at the time of the scan; likely…"
click at [1109, 311] on div "Warning value (Use this to show customer a warning message. eg when we can't pr…" at bounding box center [1007, 424] width 494 height 296
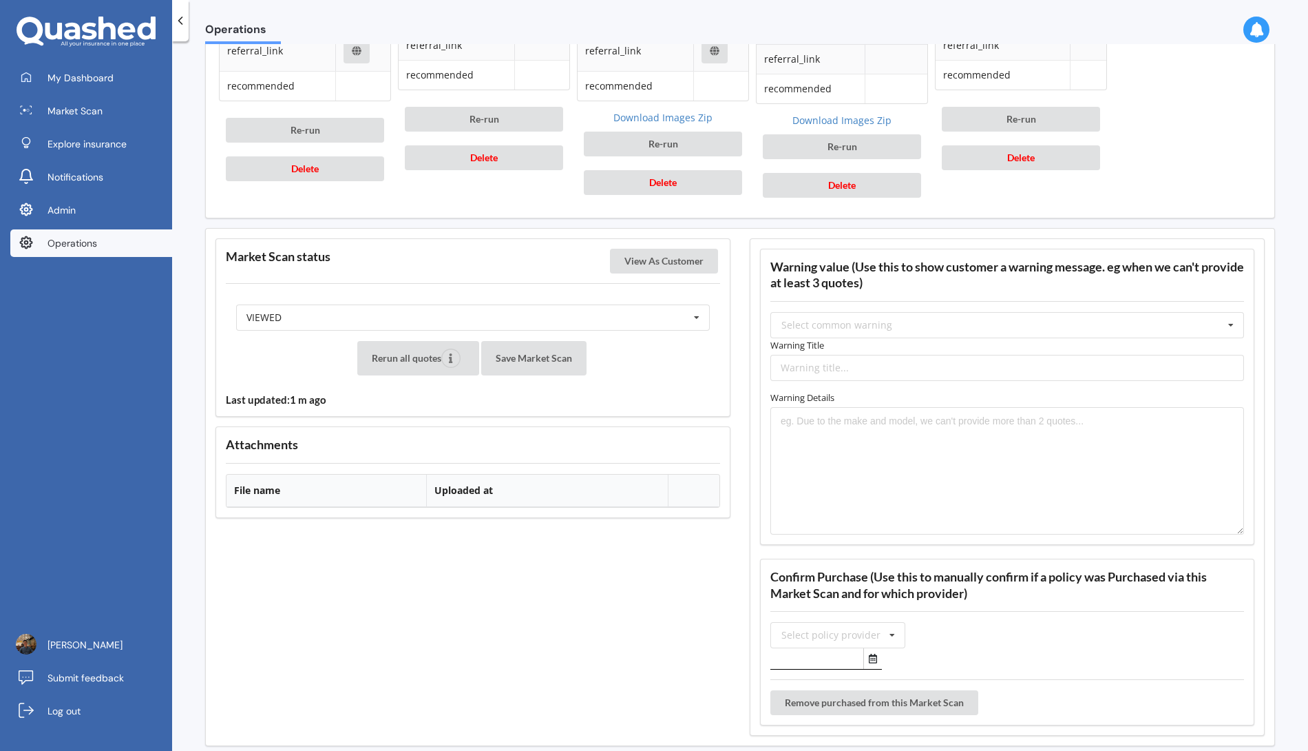
scroll to position [1131, 0]
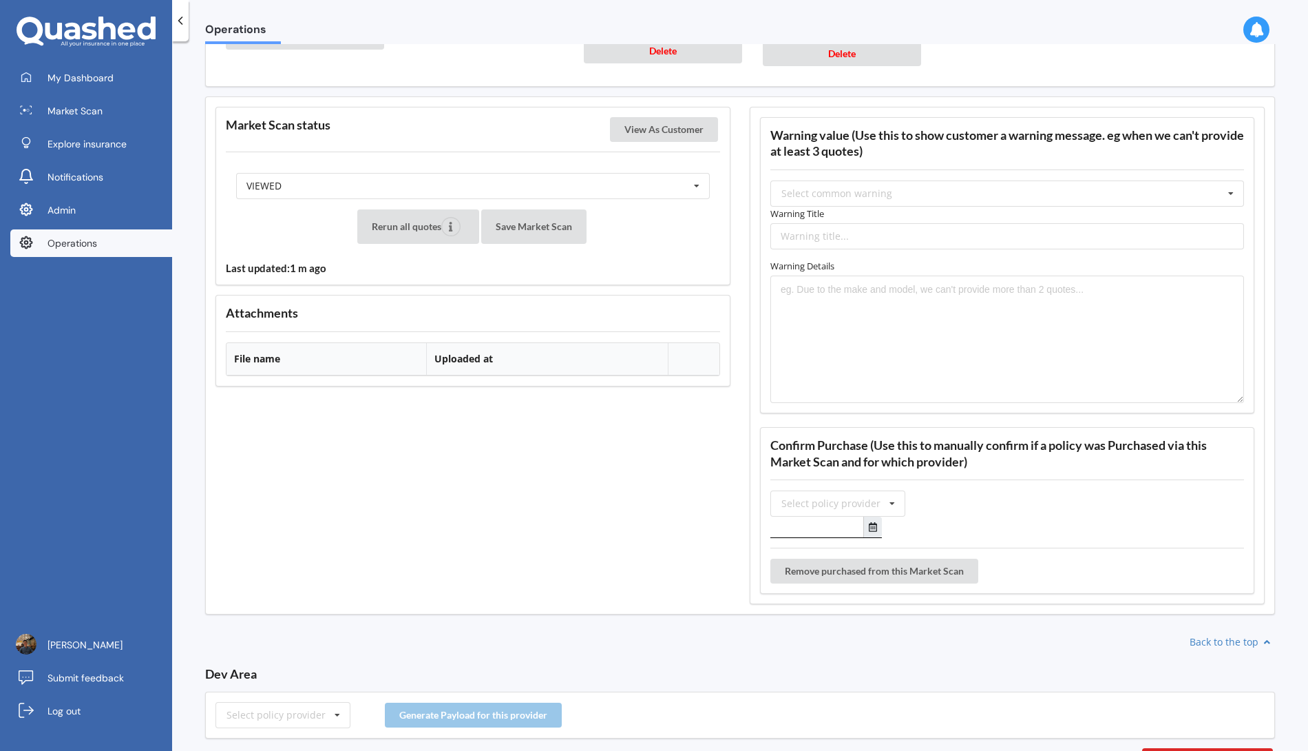
click at [873, 519] on button "Select date" at bounding box center [873, 526] width 19 height 21
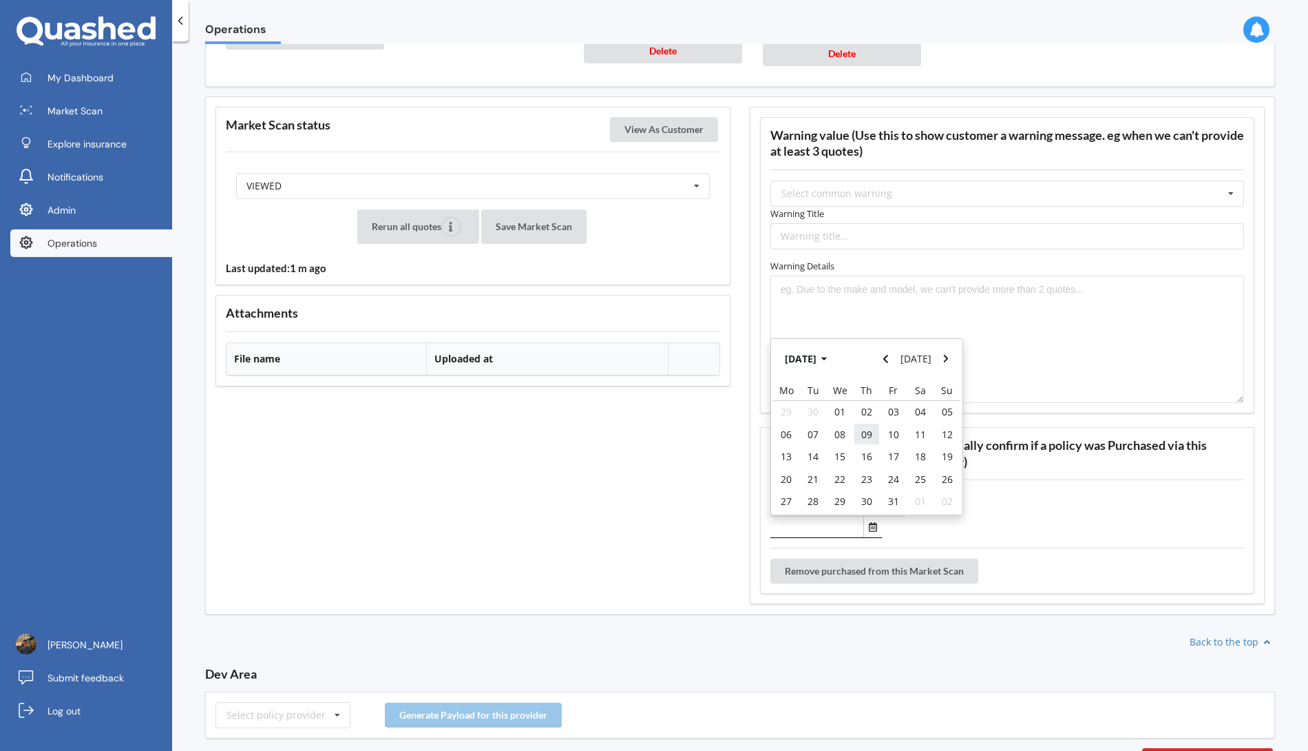
click at [866, 428] on span "09" at bounding box center [866, 434] width 11 height 13
type input "[DATE]"
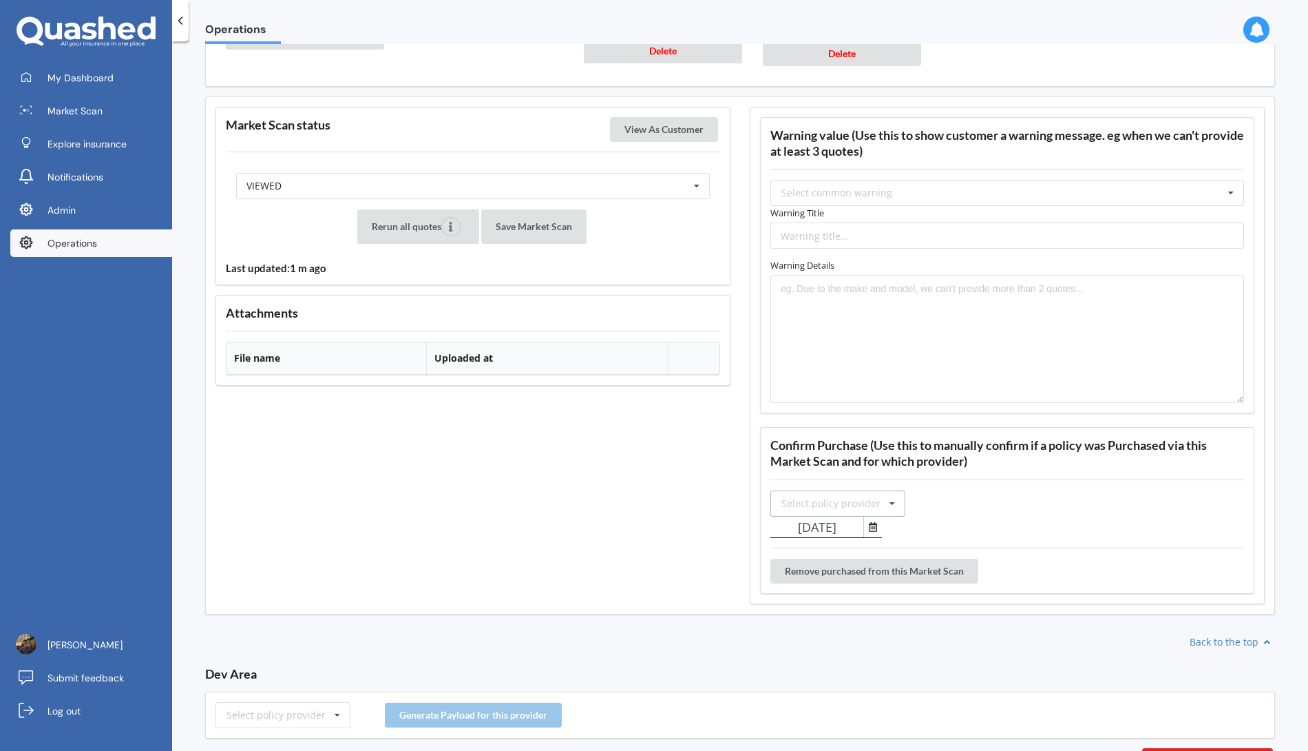
click at [862, 499] on div "Select policy provider" at bounding box center [831, 504] width 99 height 10
type input "ini"
click at [851, 516] on div "Initio" at bounding box center [838, 528] width 134 height 25
click at [661, 509] on div "Market Scan status View As Customer VIEWED READY PENDING VIEWED ABANDONED IN_RE…" at bounding box center [473, 355] width 534 height 516
click at [530, 224] on button "Save Market Scan" at bounding box center [533, 226] width 105 height 34
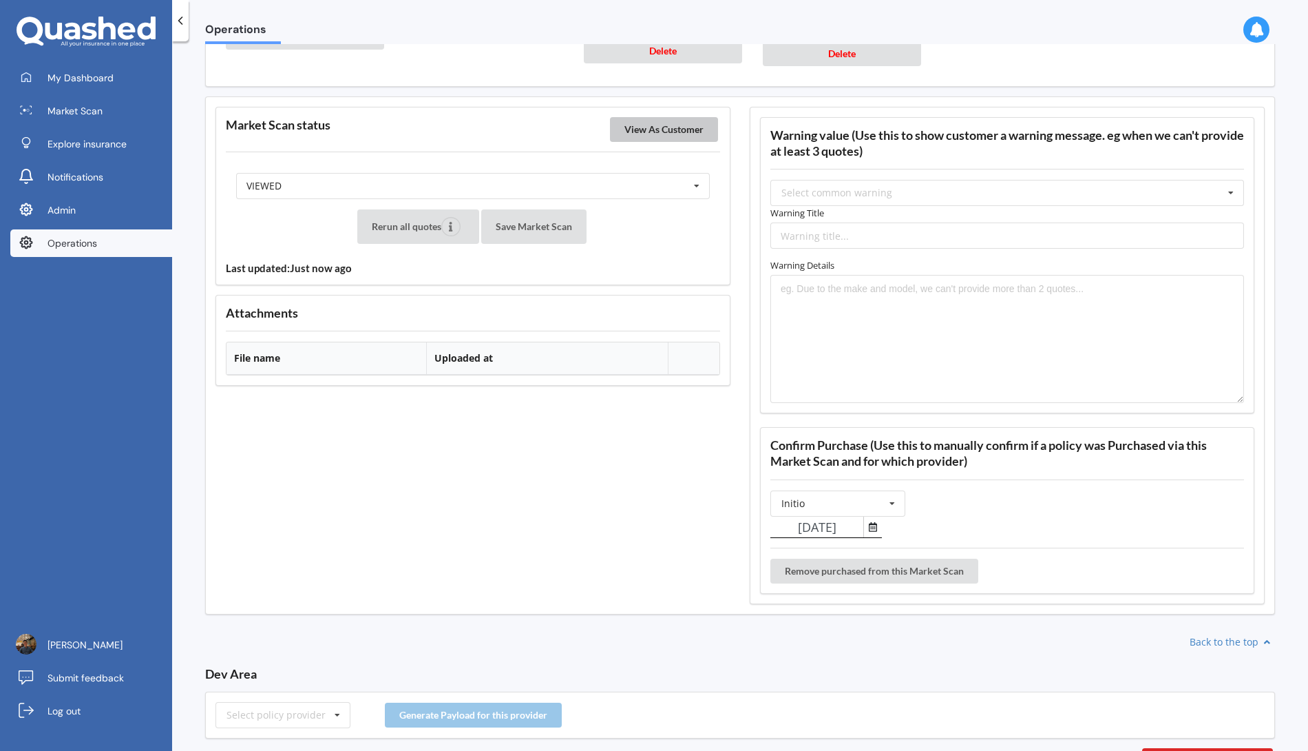
click at [661, 127] on button "View As Customer" at bounding box center [664, 129] width 108 height 25
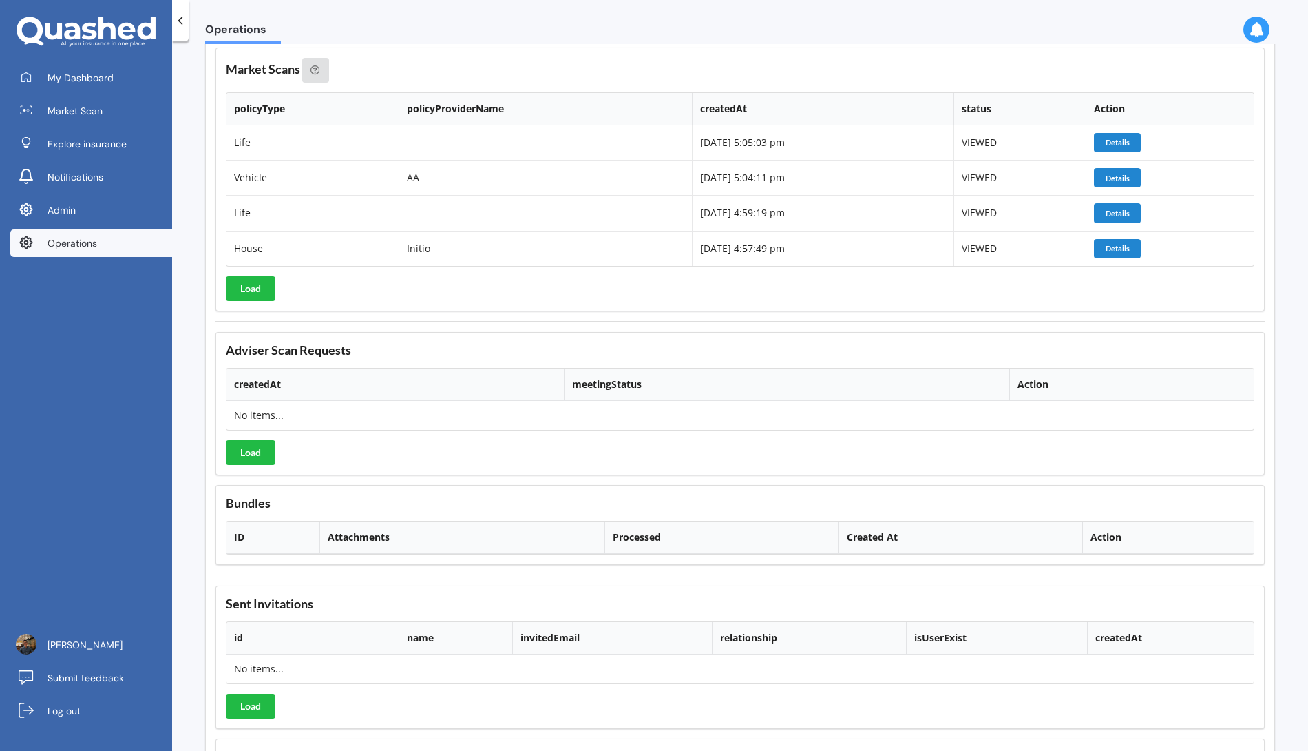
scroll to position [1744, 0]
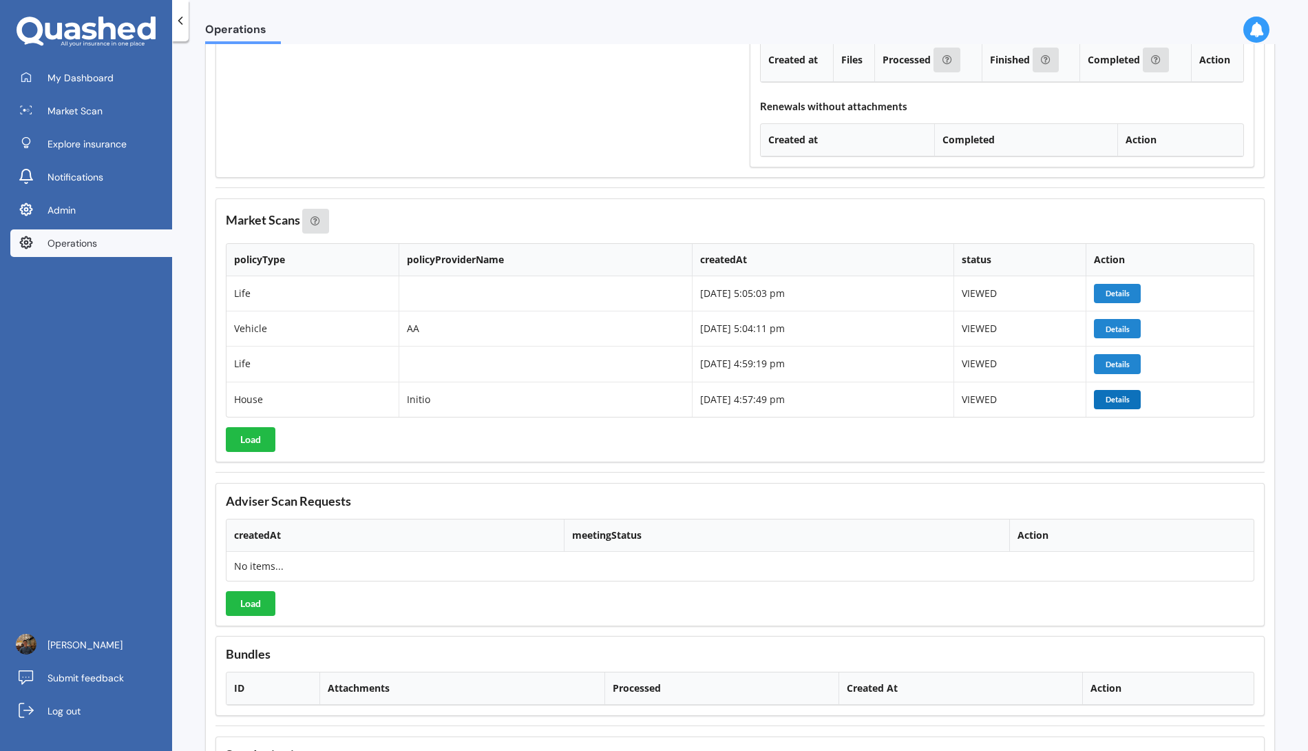
click at [1131, 390] on button "Details" at bounding box center [1117, 399] width 47 height 19
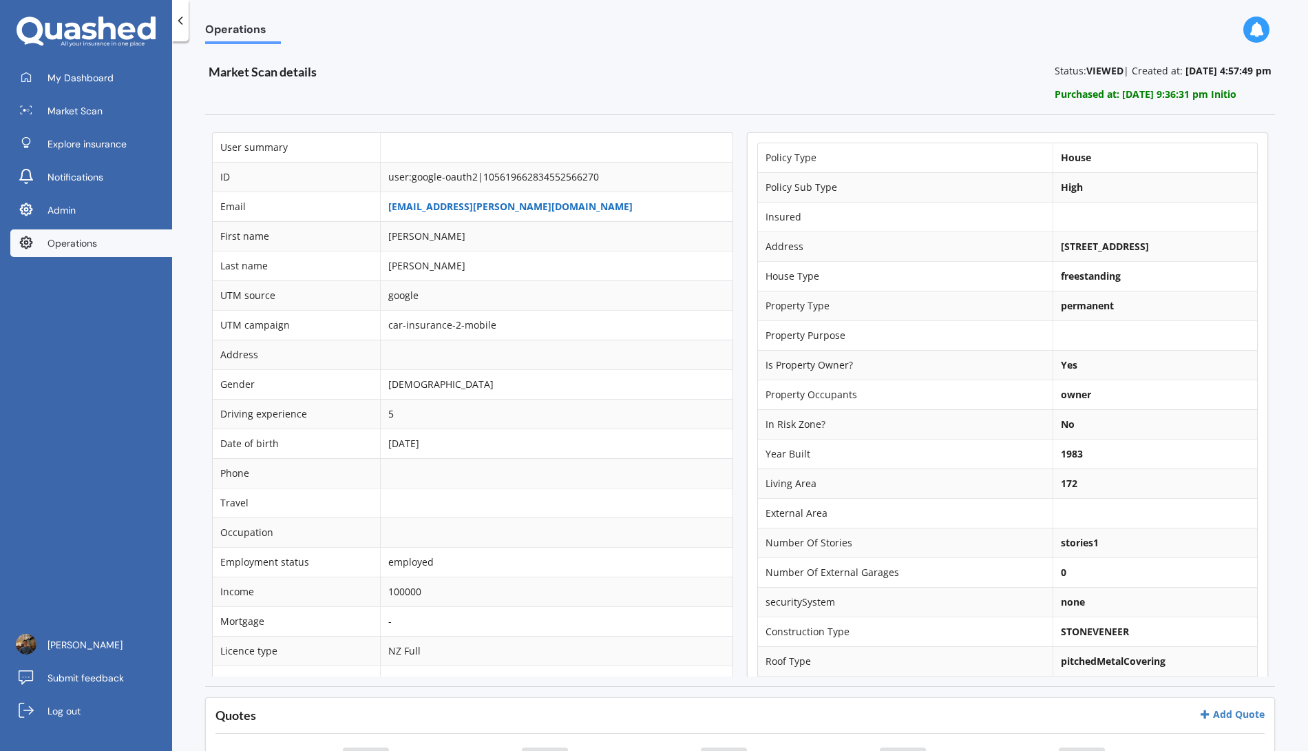
click at [493, 203] on link "[EMAIL_ADDRESS][PERSON_NAME][DOMAIN_NAME]" at bounding box center [510, 206] width 244 height 13
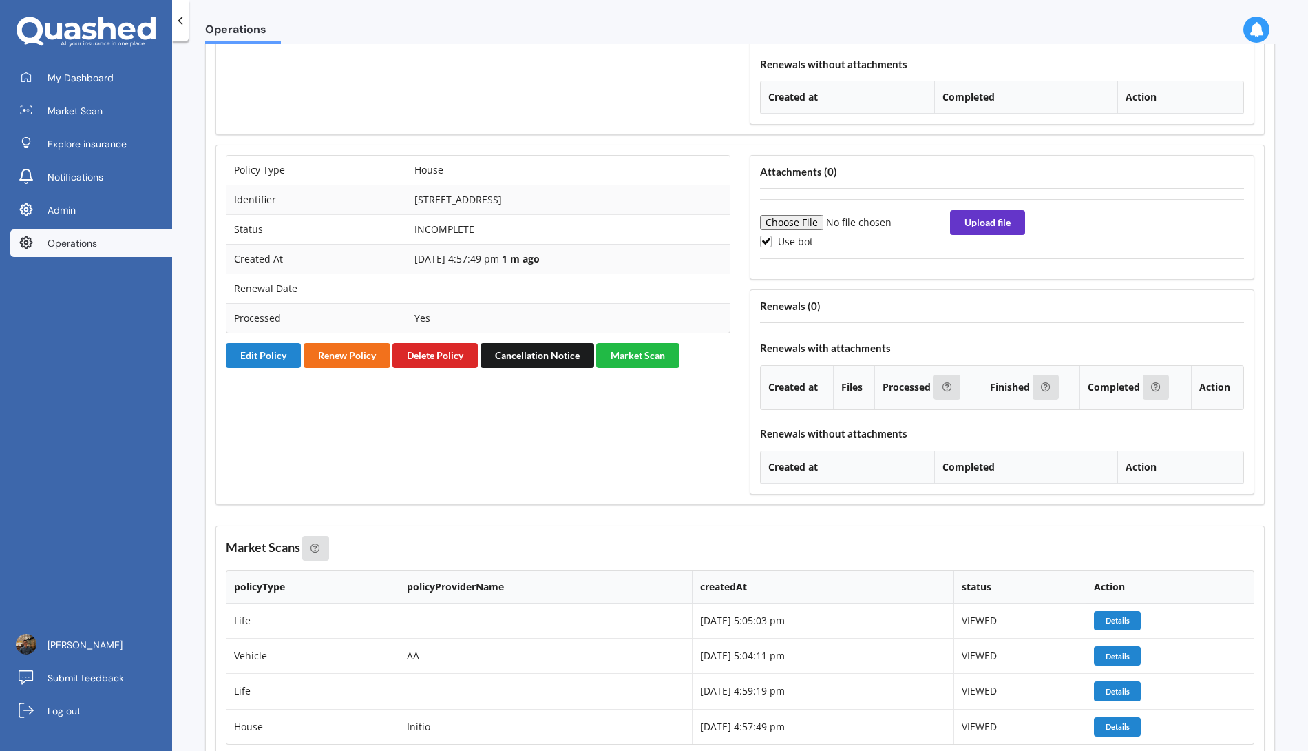
scroll to position [1336, 0]
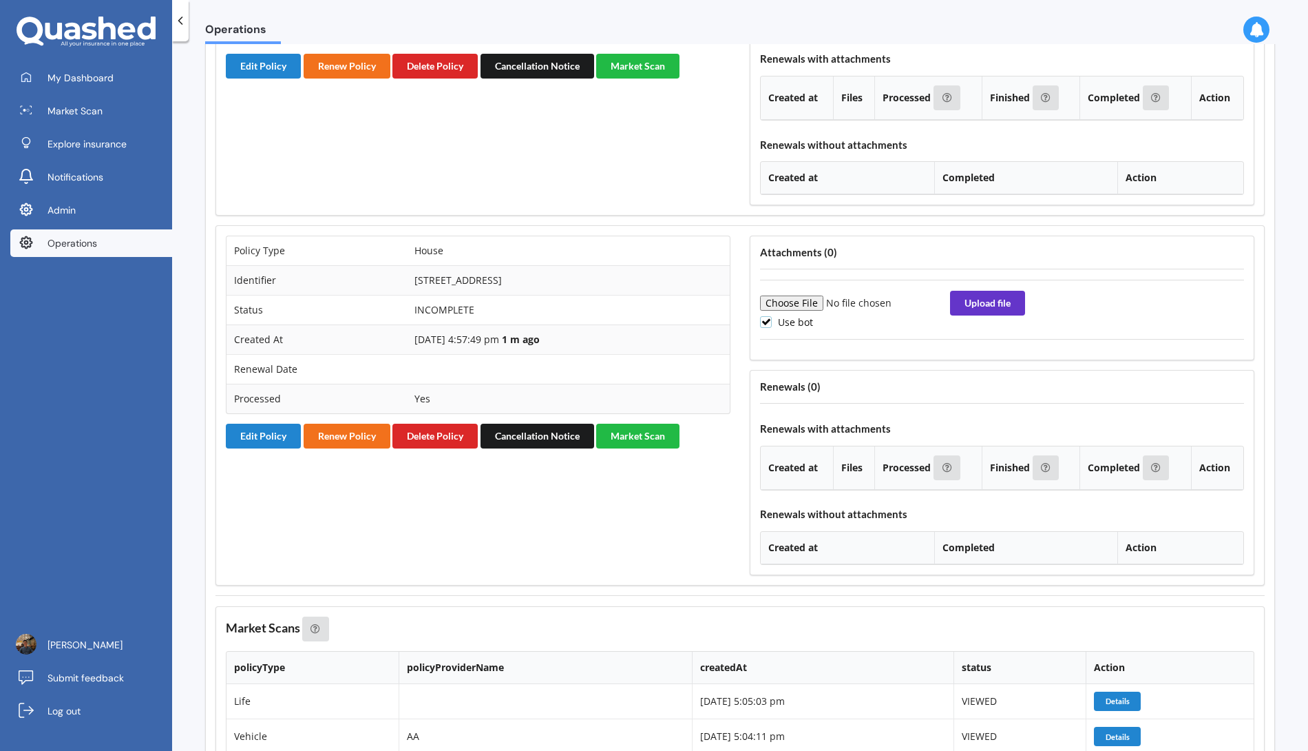
click at [806, 316] on label "Use bot" at bounding box center [786, 322] width 53 height 12
checkbox input "false"
click at [796, 295] on input "file" at bounding box center [853, 302] width 187 height 15
type input "C:\fakepath\Policy_Schedule.pdf"
click at [976, 291] on button "Upload file" at bounding box center [987, 303] width 75 height 25
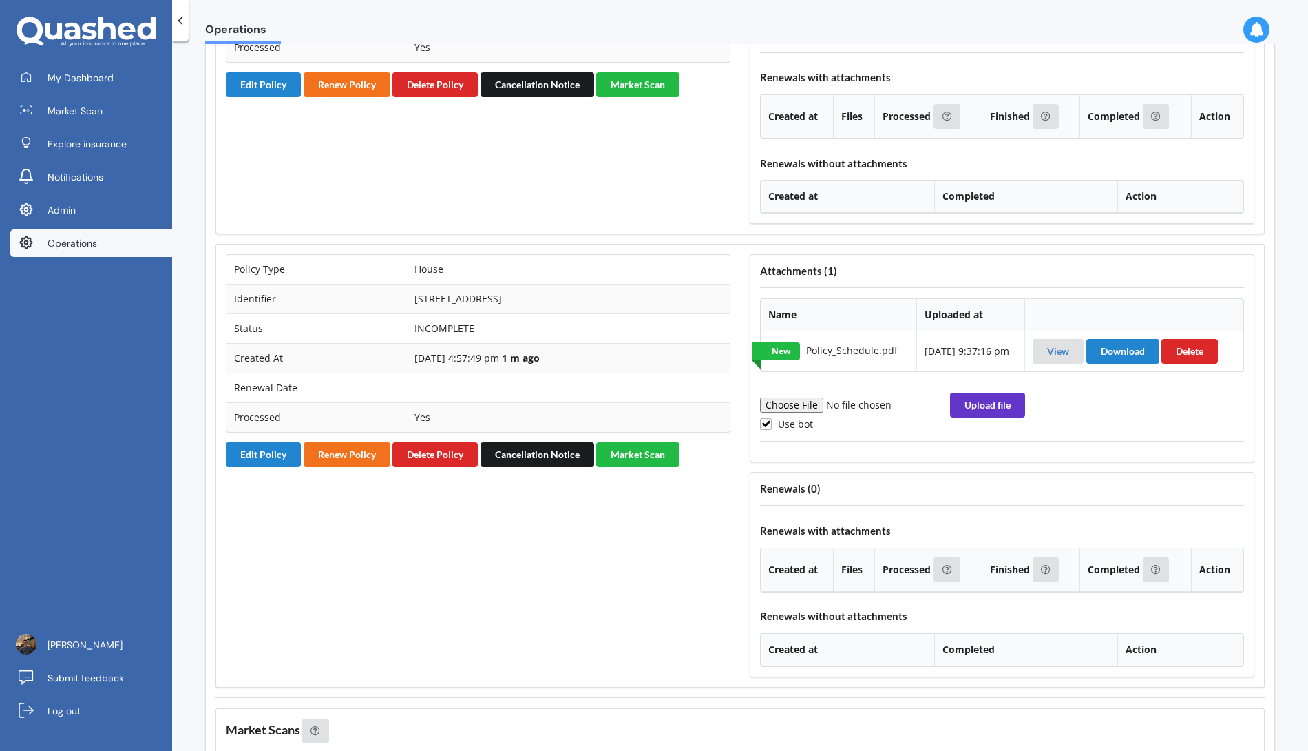
scroll to position [1300, 0]
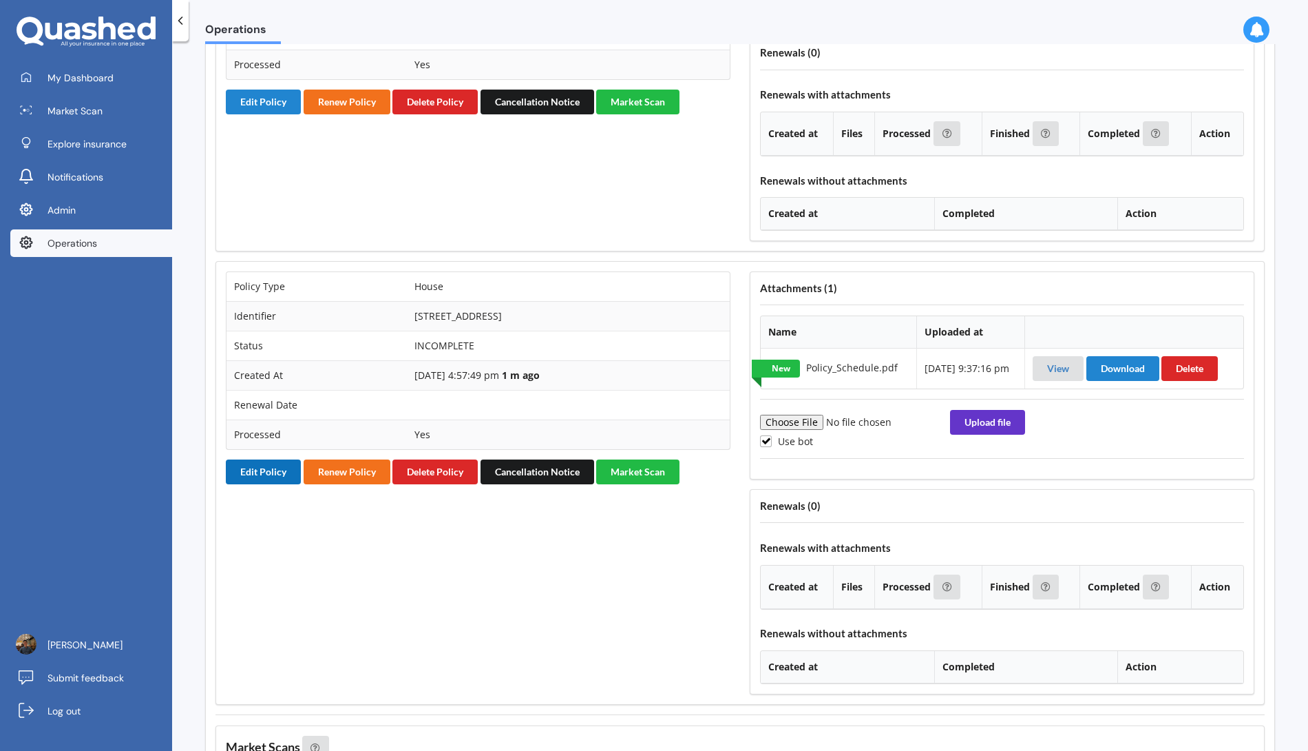
click at [259, 459] on button "Edit Policy" at bounding box center [263, 471] width 75 height 25
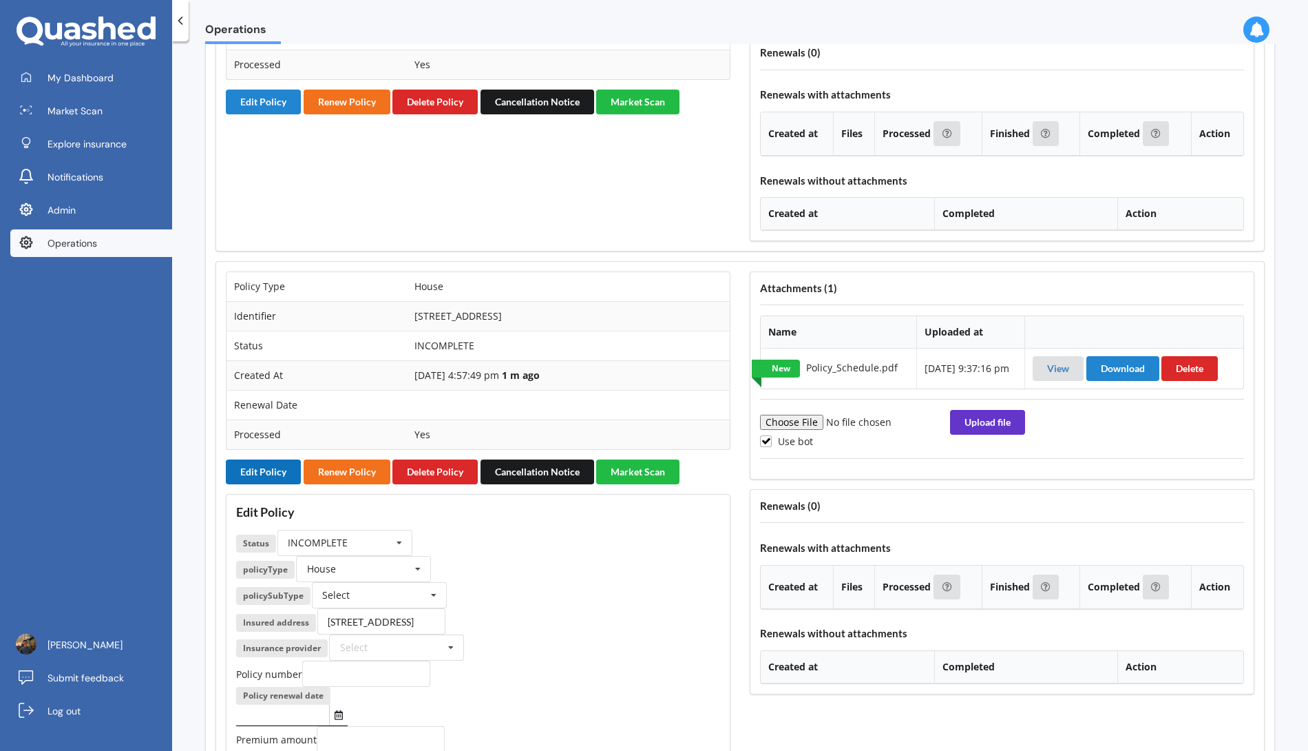
scroll to position [1536, 0]
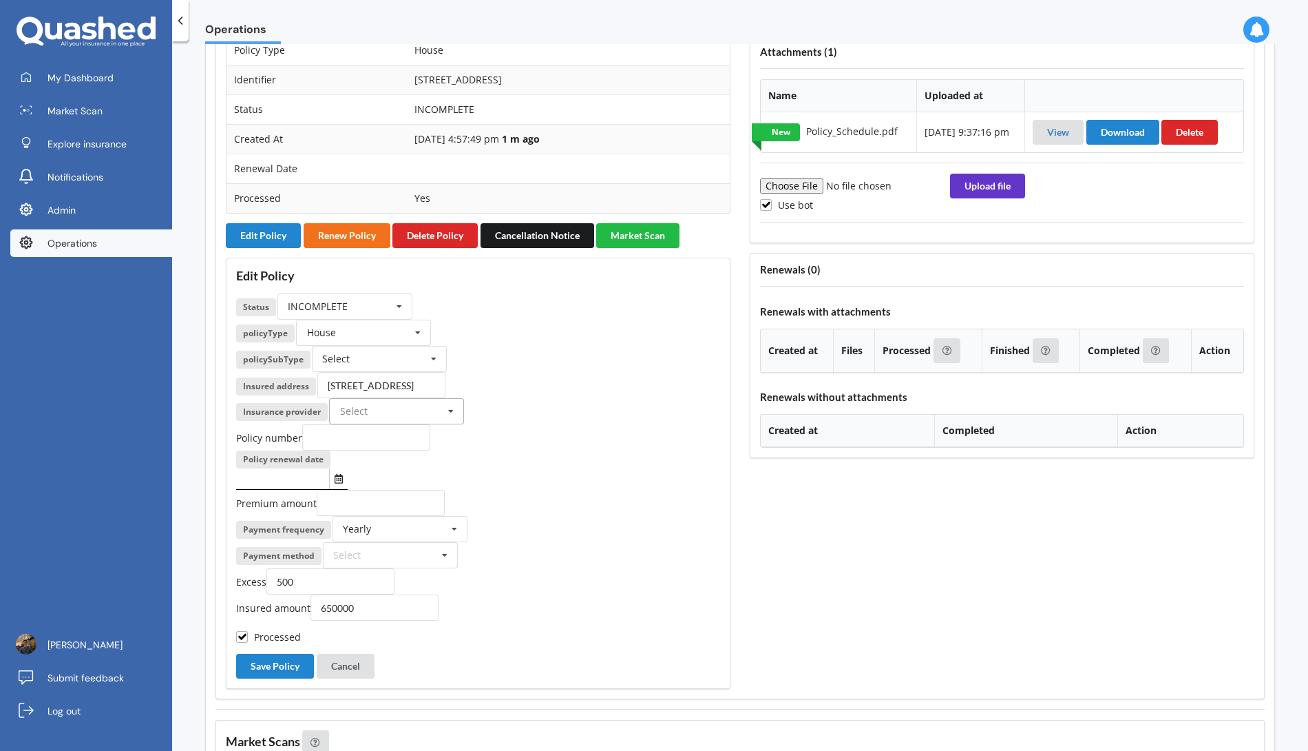
click at [416, 399] on input "text" at bounding box center [398, 411] width 134 height 25
type input "ini"
click at [420, 423] on div "Initio" at bounding box center [397, 435] width 134 height 25
click at [521, 424] on div "Policy number" at bounding box center [478, 437] width 484 height 26
click at [353, 490] on input "number" at bounding box center [381, 503] width 128 height 26
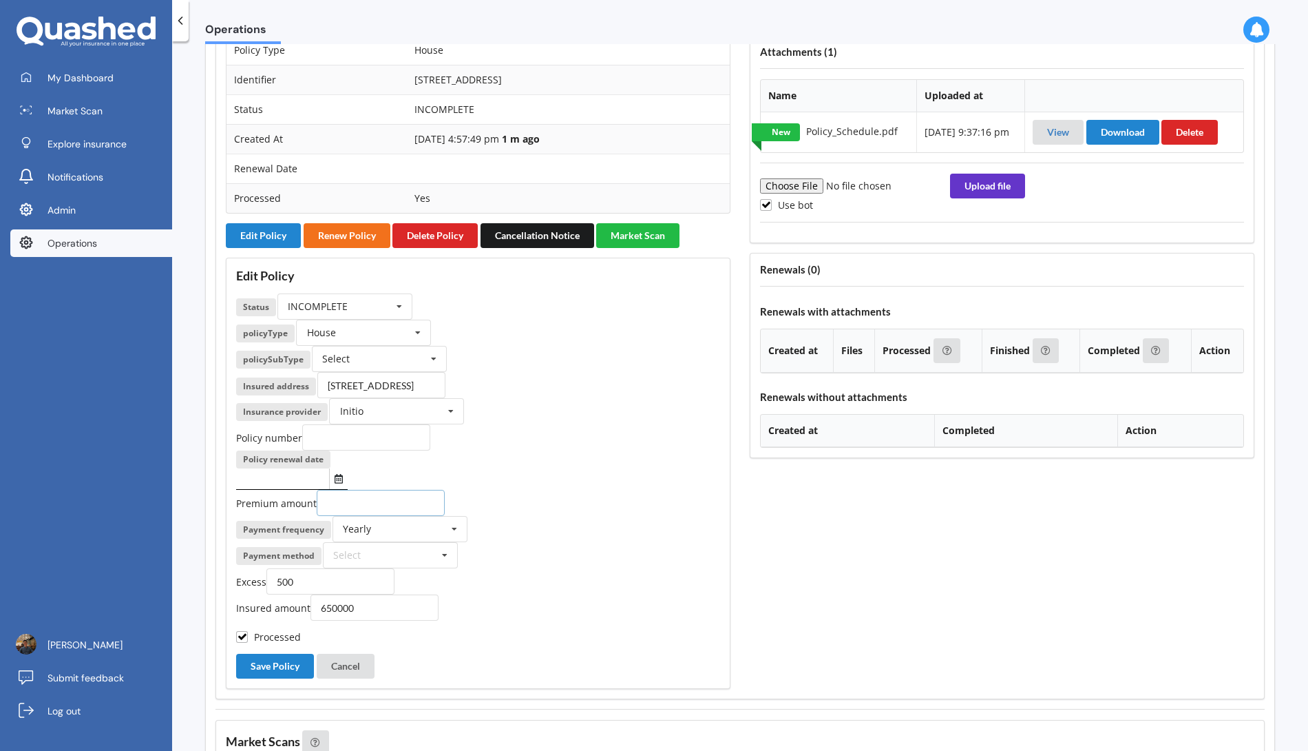
paste input "233.58"
type input "233.58"
click at [397, 516] on div "Yearly Yearly Six-Monthly Quarterly Monthly Fortnightly Weekly One-Off" at bounding box center [400, 529] width 135 height 26
click at [390, 618] on div "Monthly" at bounding box center [400, 630] width 134 height 25
click at [562, 516] on div "Payment frequency Monthly Yearly Six-Monthly Quarterly Monthly Fortnightly Week…" at bounding box center [478, 529] width 484 height 26
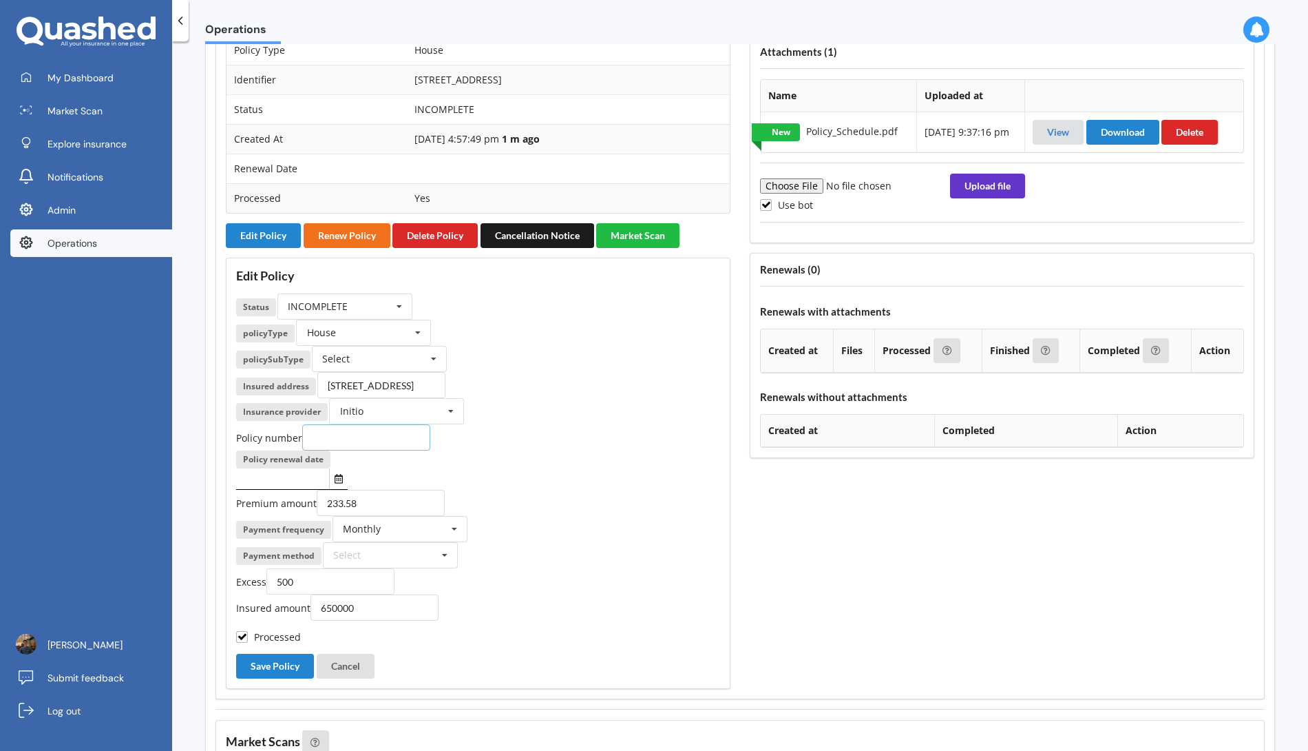
click at [341, 424] on input "text" at bounding box center [366, 437] width 128 height 26
paste input "INI-42307"
type input "INI-42307"
click at [488, 424] on div "Policy number INI-42307" at bounding box center [478, 437] width 484 height 26
click at [284, 468] on input "text" at bounding box center [282, 478] width 93 height 21
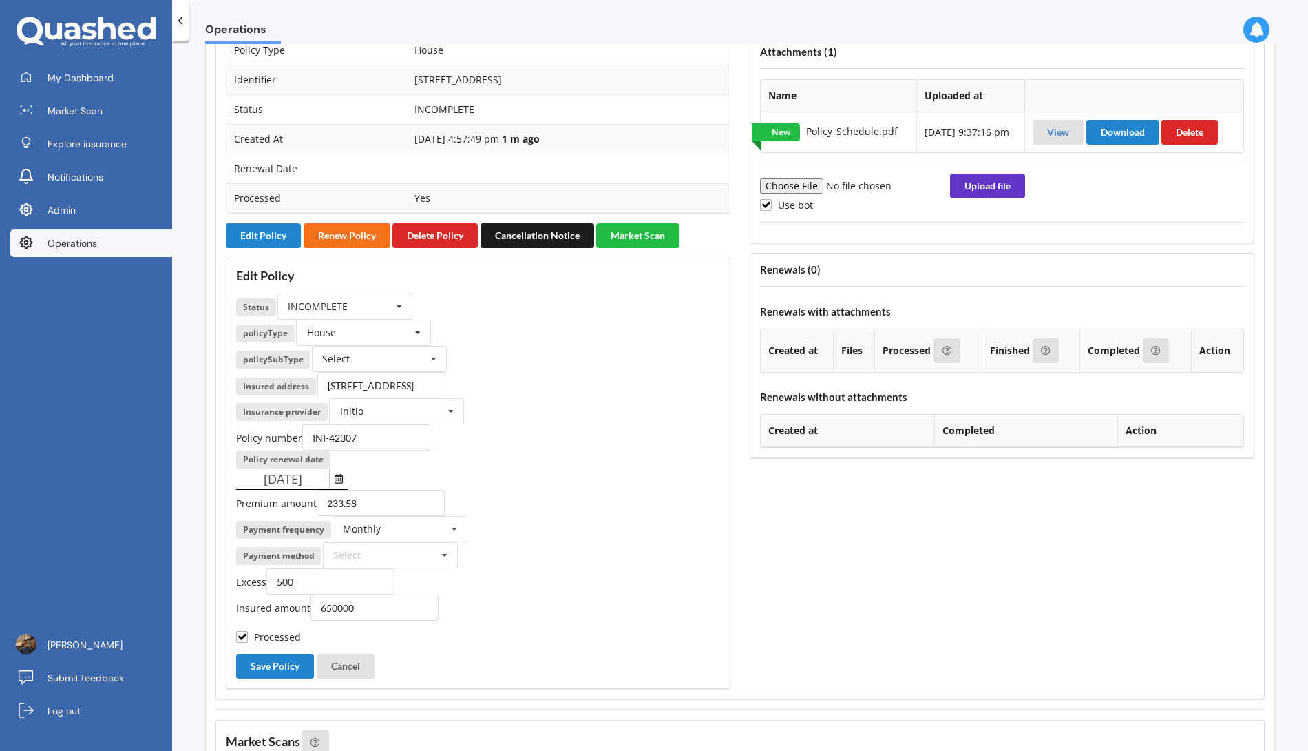
type input "09/10/2026"
click at [564, 490] on div "Premium amount 233.58" at bounding box center [478, 503] width 484 height 26
click at [284, 653] on button "Save Policy" at bounding box center [275, 665] width 78 height 25
click at [426, 346] on icon at bounding box center [433, 358] width 21 height 25
click at [414, 371] on div "Home Insurance" at bounding box center [380, 383] width 134 height 25
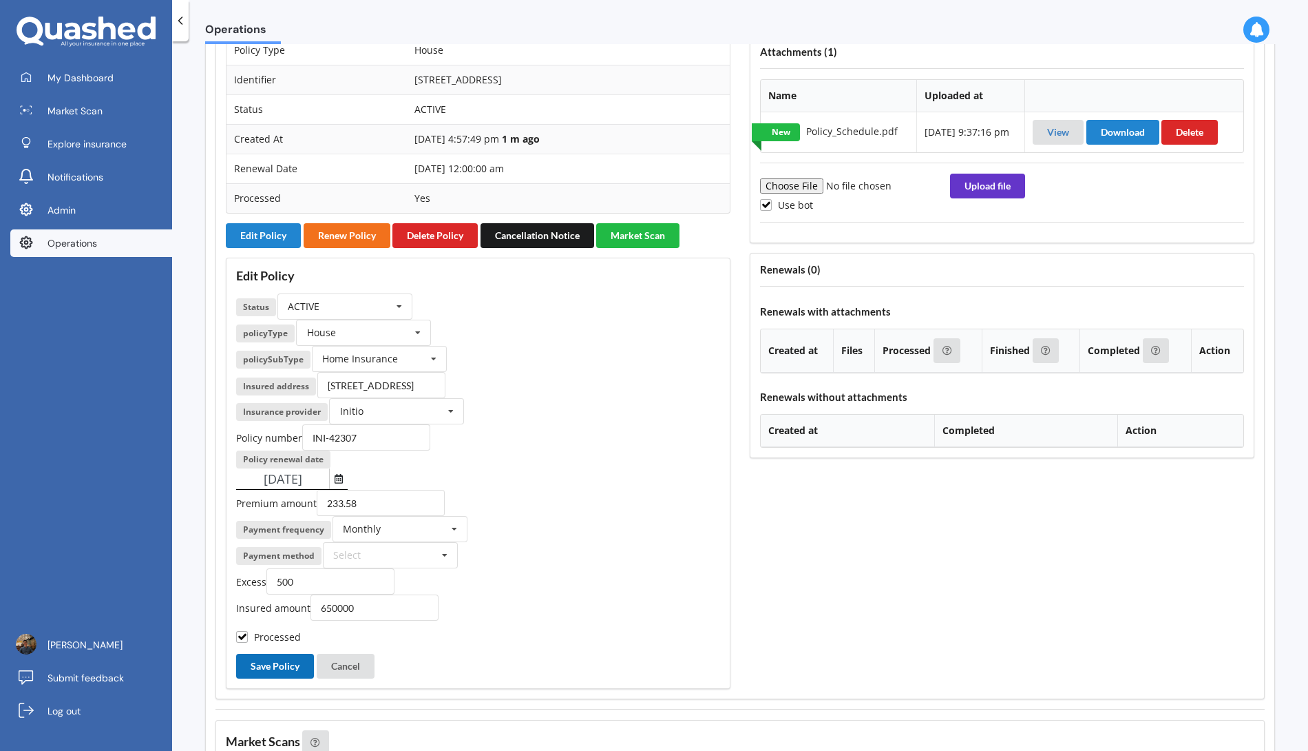
click at [257, 653] on button "Save Policy" at bounding box center [275, 665] width 78 height 25
drag, startPoint x: 364, startPoint y: 582, endPoint x: 291, endPoint y: 582, distance: 73.0
click at [291, 594] on div "Insured amount 650000" at bounding box center [478, 607] width 484 height 26
type input "660000"
click at [266, 653] on button "Save Policy" at bounding box center [275, 665] width 78 height 25
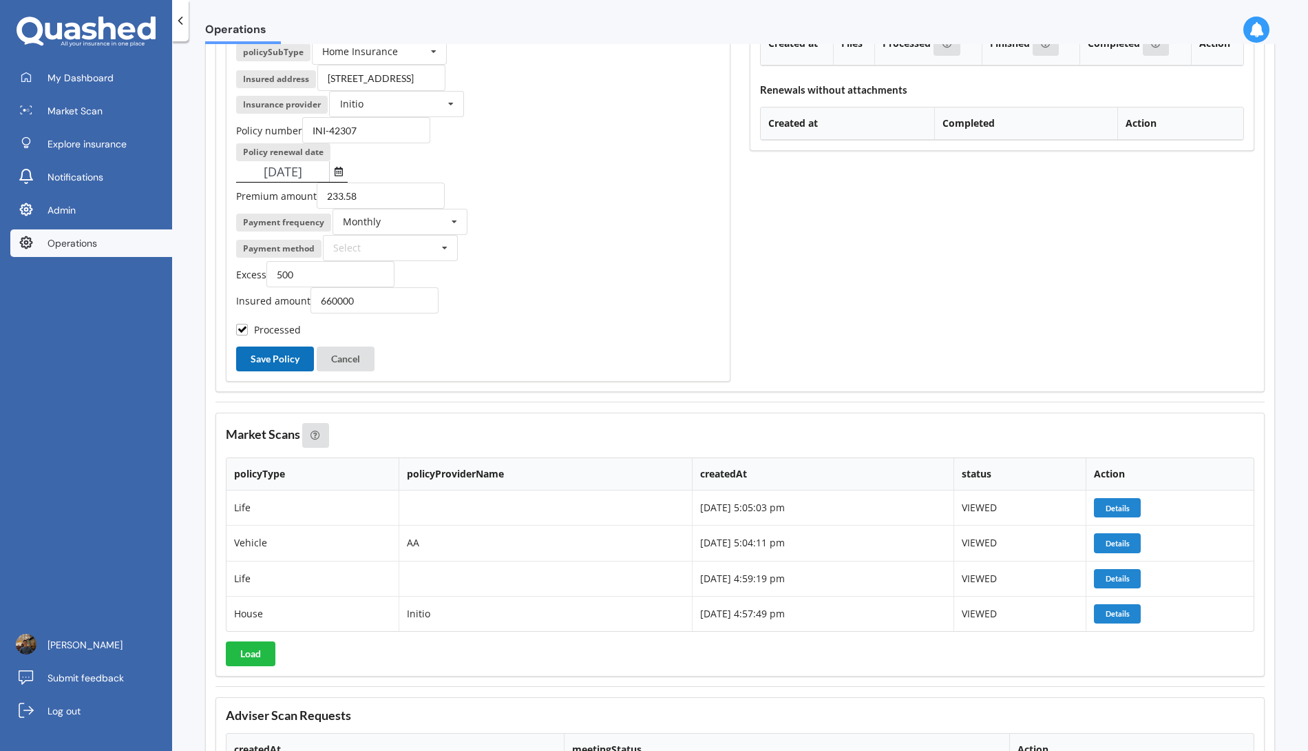
scroll to position [1957, 0]
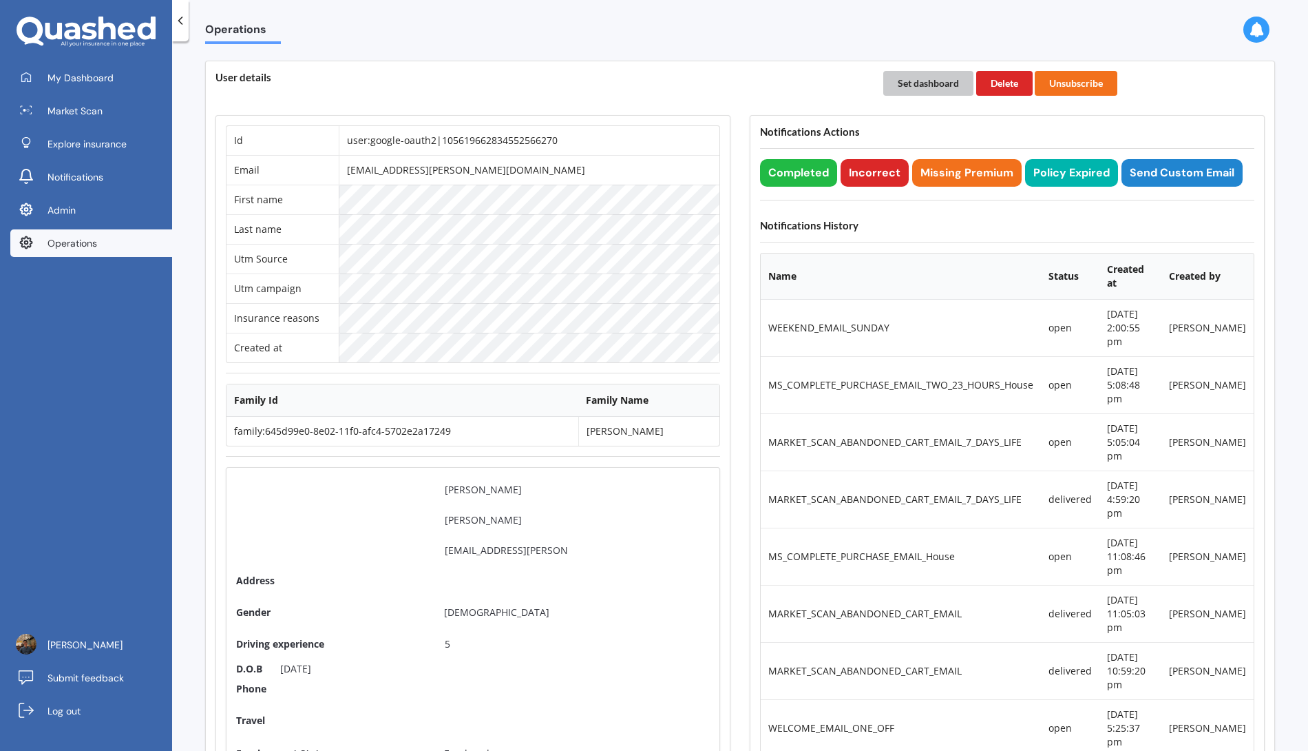
click at [937, 79] on button "Set dashboard" at bounding box center [928, 83] width 90 height 25
click at [113, 76] on link "My Dashboard" at bounding box center [91, 78] width 162 height 28
drag, startPoint x: 498, startPoint y: 168, endPoint x: 324, endPoint y: 168, distance: 174.2
click at [324, 168] on tr "Email [EMAIL_ADDRESS][PERSON_NAME][DOMAIN_NAME]" at bounding box center [473, 170] width 493 height 30
copy tr "[EMAIL_ADDRESS][PERSON_NAME][DOMAIN_NAME]"
